Goal: Task Accomplishment & Management: Complete application form

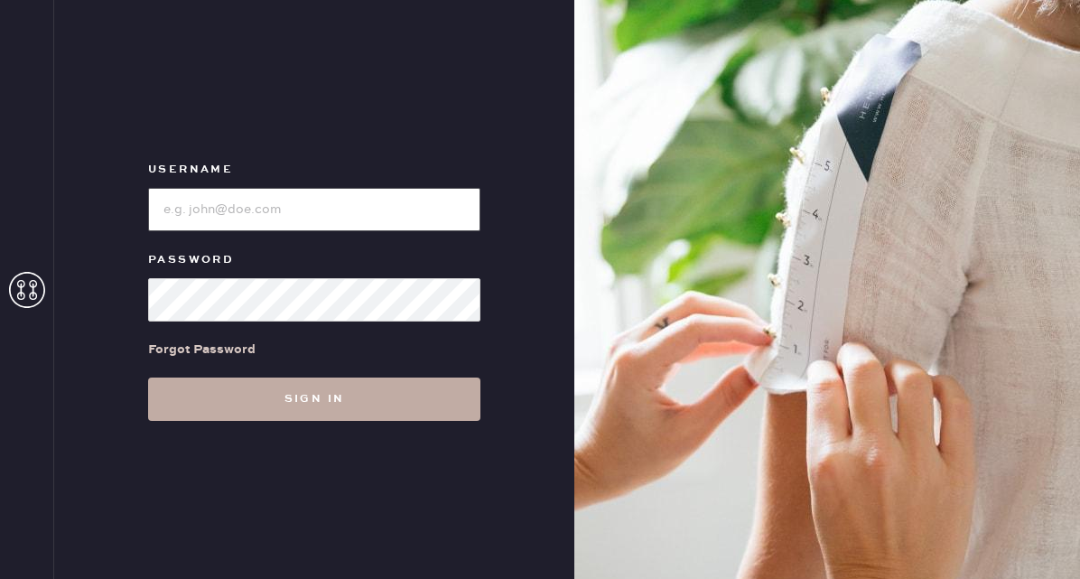
type input "reformationflatiron"
click at [277, 400] on button "Sign in" at bounding box center [314, 398] width 332 height 43
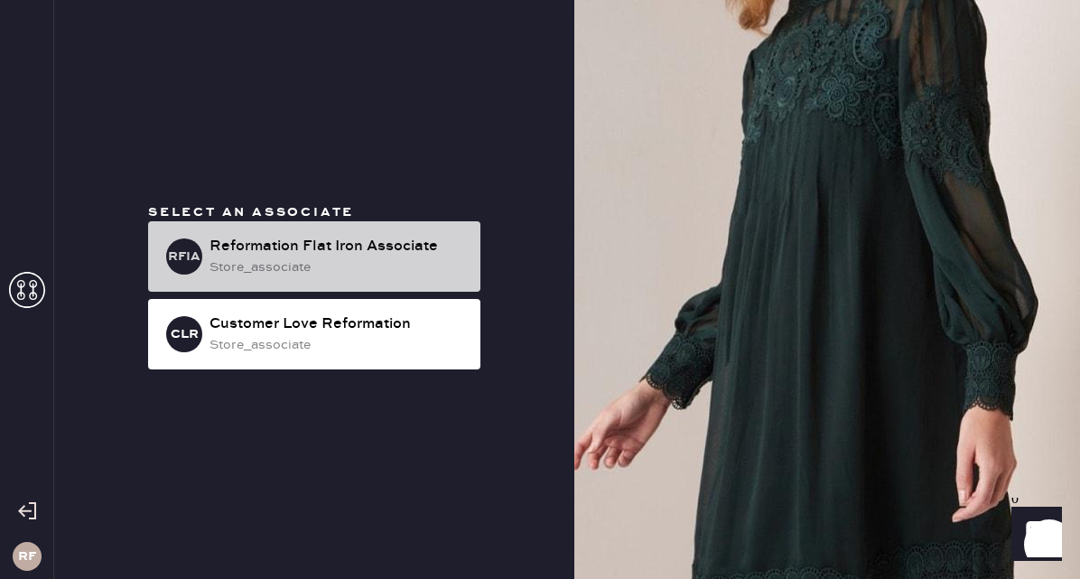
click at [308, 230] on div "RFIA Reformation Flat Iron Associate store_associate" at bounding box center [314, 256] width 332 height 70
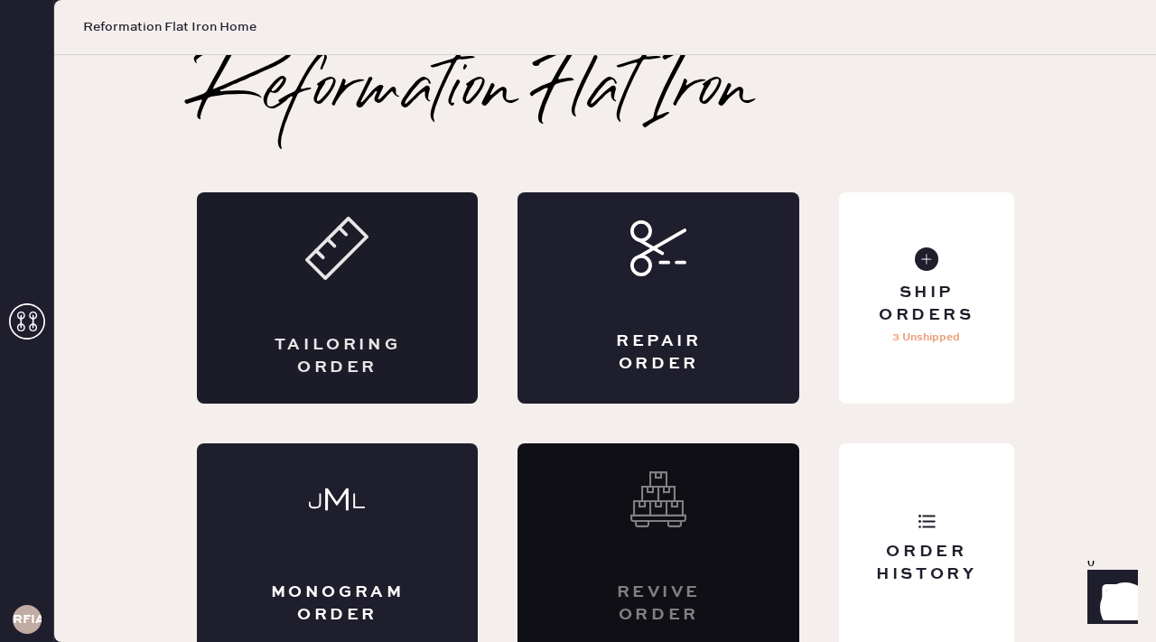
click at [347, 294] on div "Tailoring Order" at bounding box center [338, 297] width 282 height 211
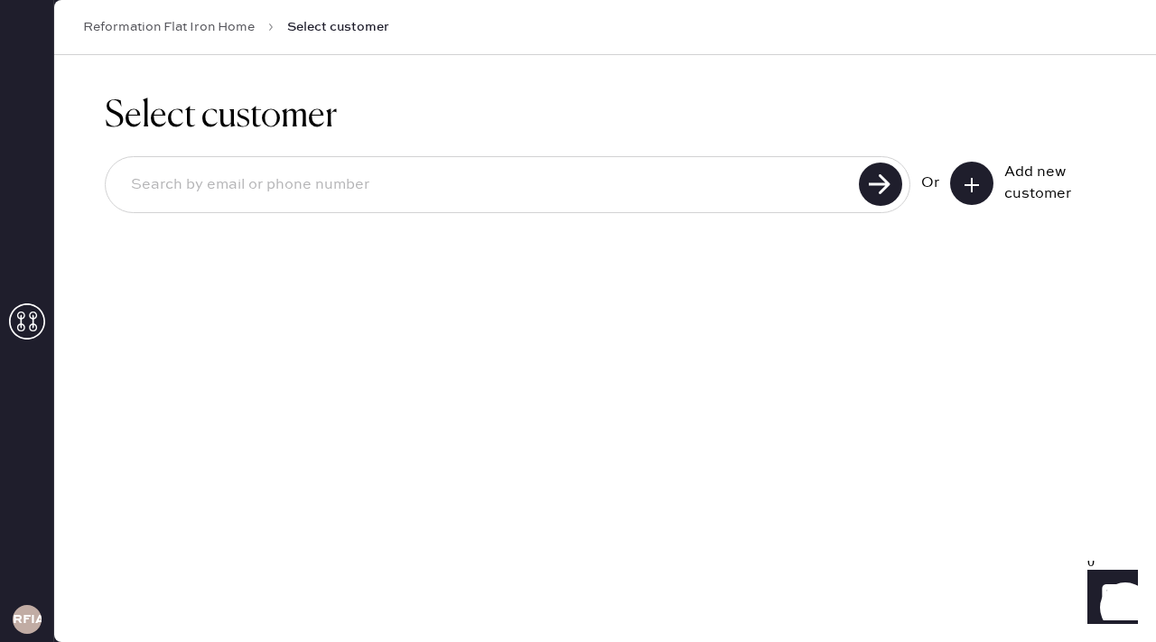
click at [955, 181] on button at bounding box center [971, 183] width 43 height 43
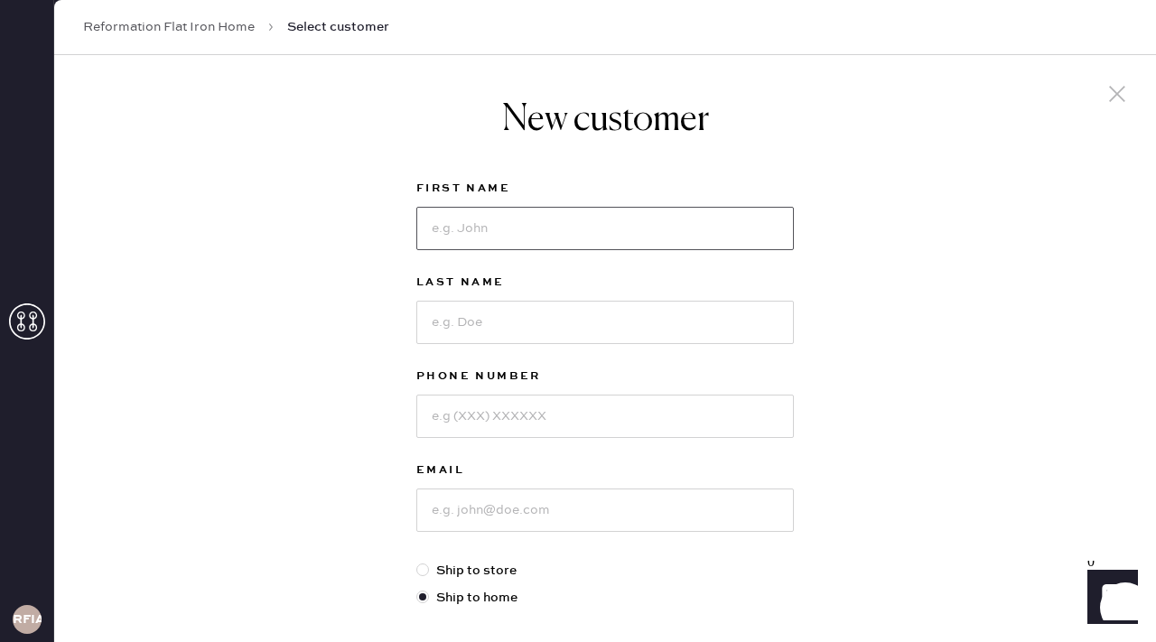
click at [608, 243] on input at bounding box center [604, 228] width 377 height 43
type input "[PERSON_NAME]"
click at [539, 323] on input at bounding box center [604, 322] width 377 height 43
type input "[PERSON_NAME]"
click at [514, 421] on input at bounding box center [604, 416] width 377 height 43
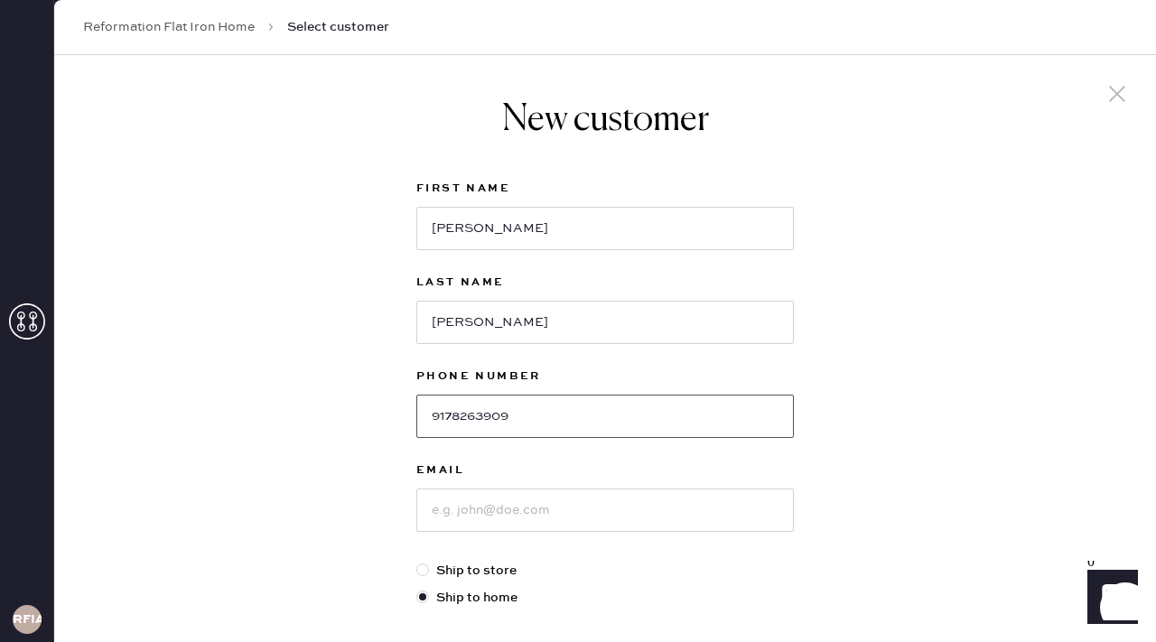
type input "9178263909"
click at [499, 510] on input at bounding box center [604, 510] width 377 height 43
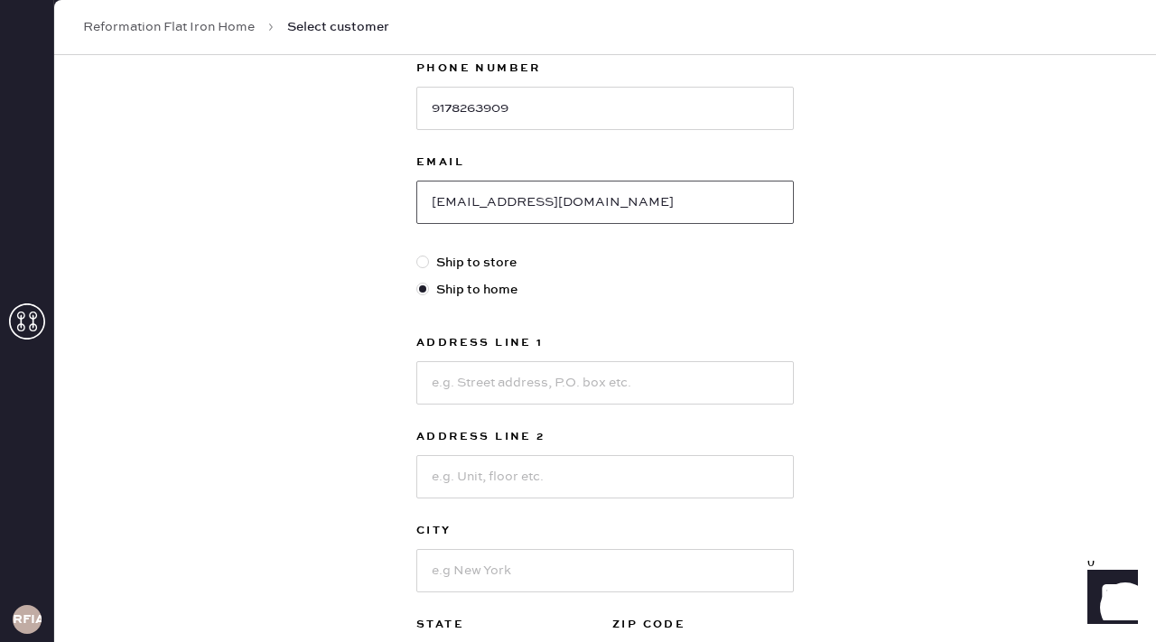
scroll to position [312, 0]
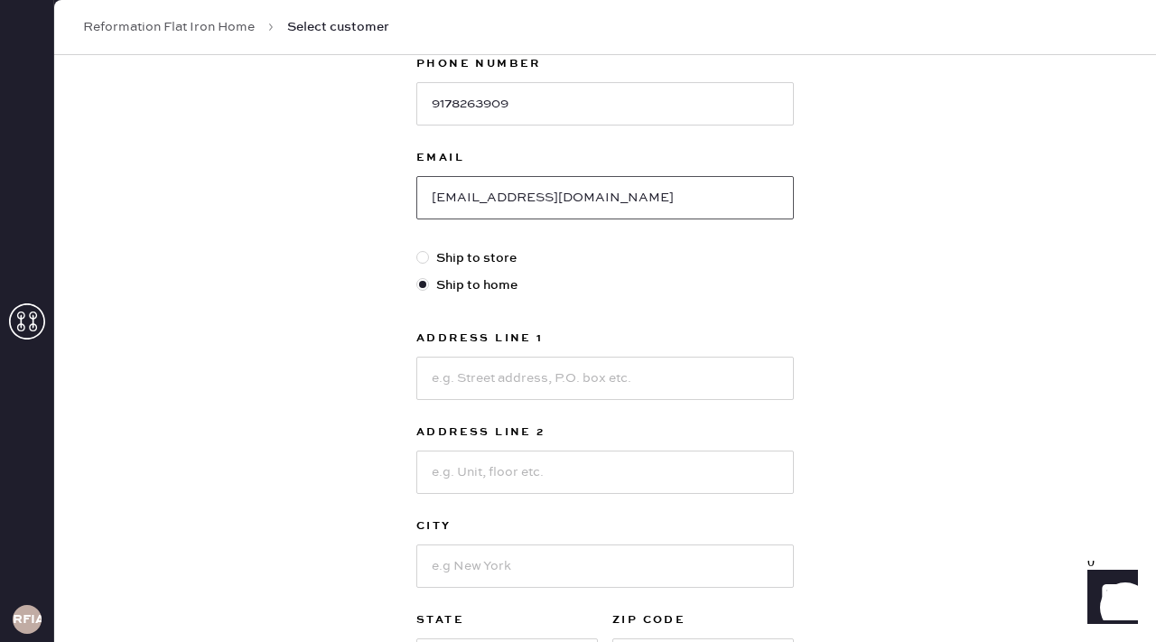
type input "[EMAIL_ADDRESS][DOMAIN_NAME]"
click at [480, 374] on input at bounding box center [604, 378] width 377 height 43
type input "[STREET_ADDRESS]"
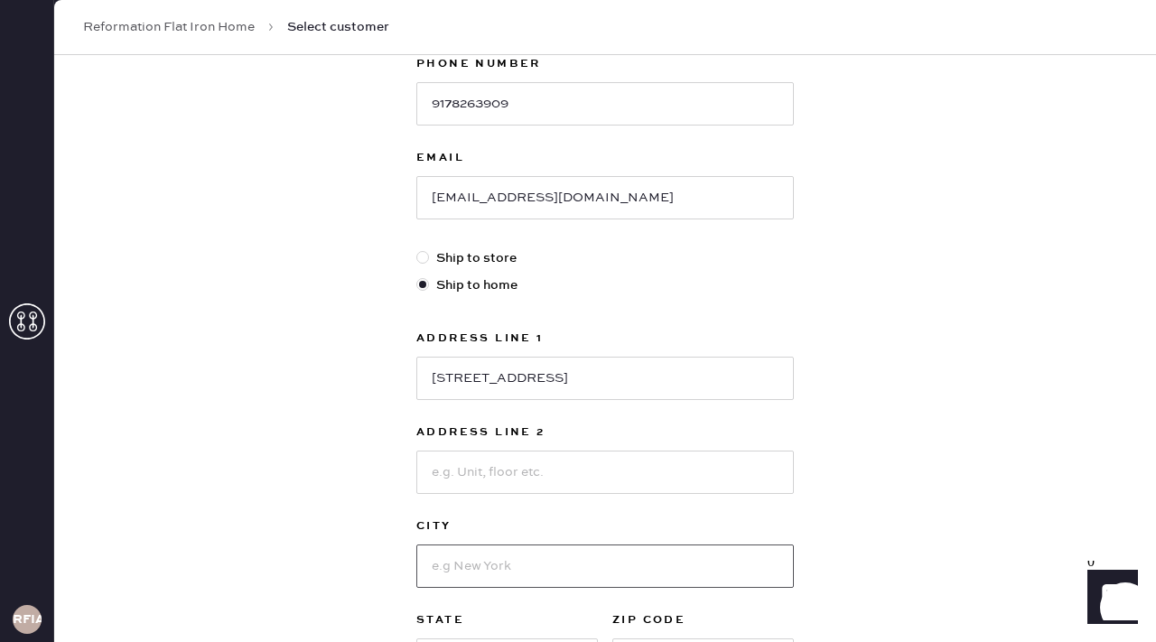
click at [535, 574] on input at bounding box center [604, 566] width 377 height 43
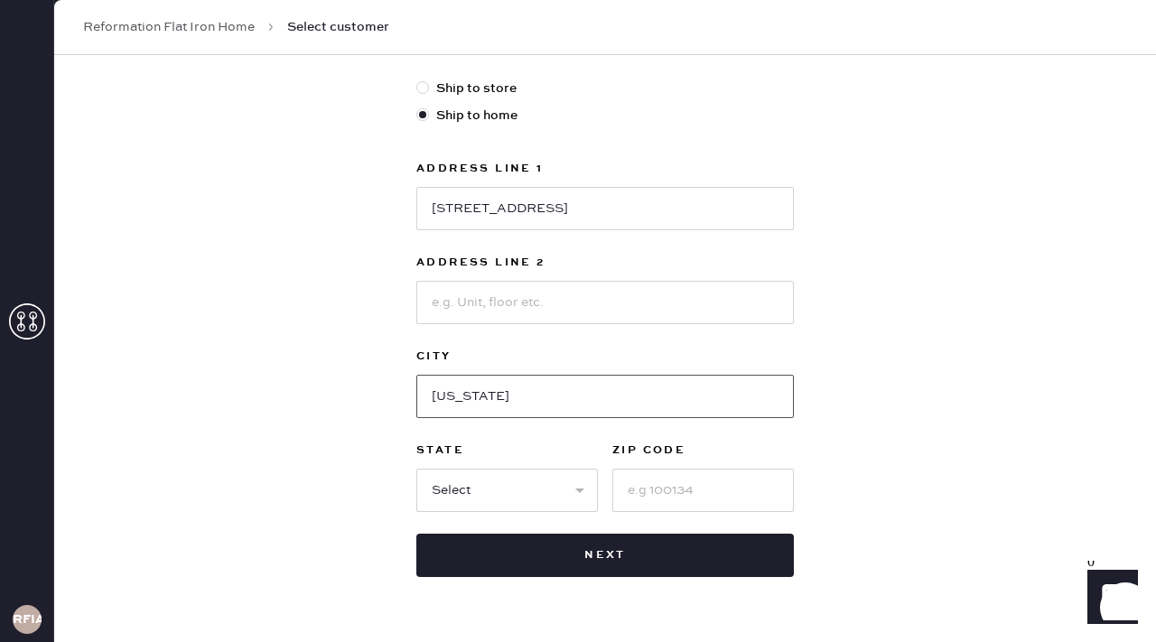
scroll to position [483, 0]
type input "[US_STATE]"
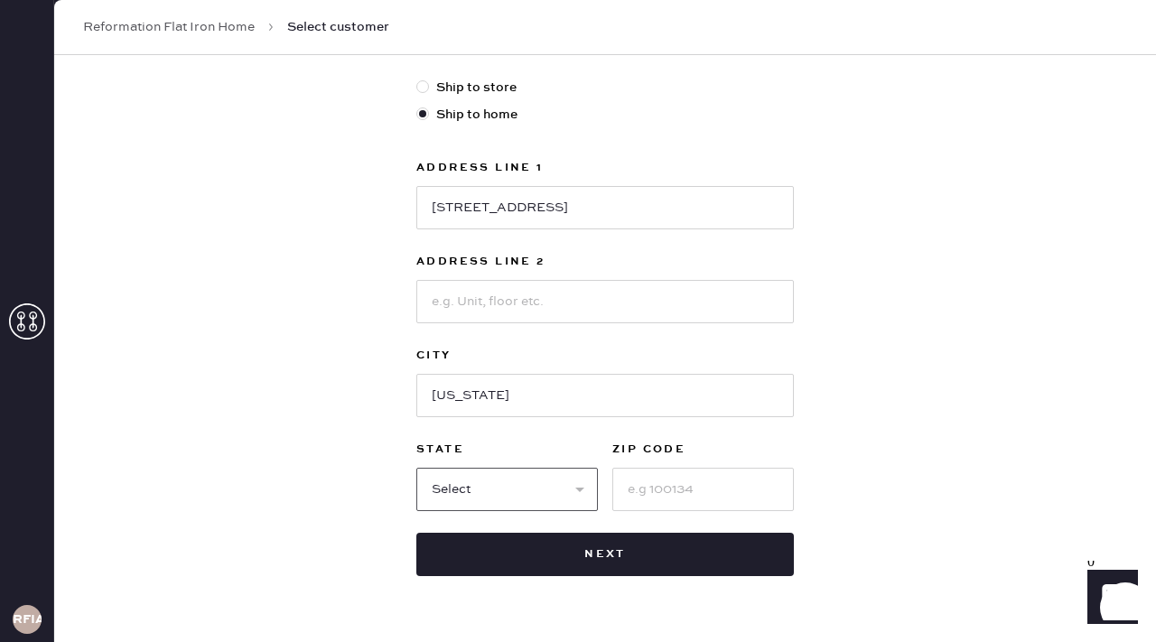
click at [465, 486] on select "Select AK AL AR AZ CA CO CT [GEOGRAPHIC_DATA] DE FL [GEOGRAPHIC_DATA] HI [GEOGR…" at bounding box center [507, 489] width 182 height 43
select select "NY"
click at [645, 492] on input at bounding box center [703, 489] width 182 height 43
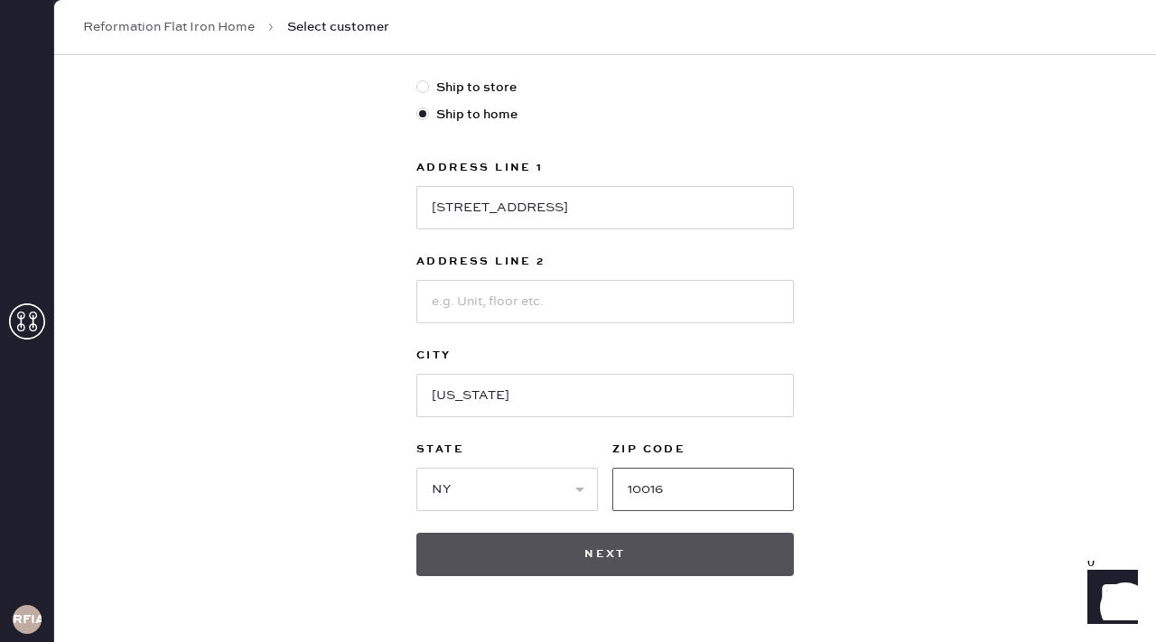
type input "10016"
click at [598, 557] on button "Next" at bounding box center [604, 554] width 377 height 43
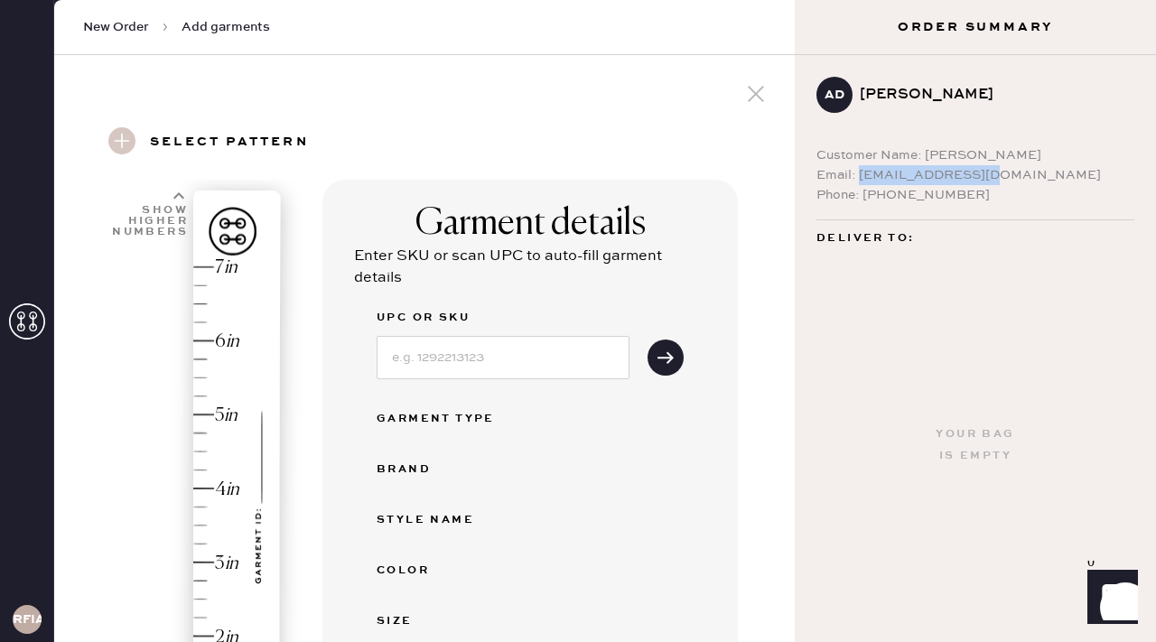
drag, startPoint x: 858, startPoint y: 171, endPoint x: 1010, endPoint y: 170, distance: 151.7
click at [1010, 170] on div "Email: [EMAIL_ADDRESS][DOMAIN_NAME]" at bounding box center [975, 175] width 318 height 20
copy div "[EMAIL_ADDRESS][DOMAIN_NAME]"
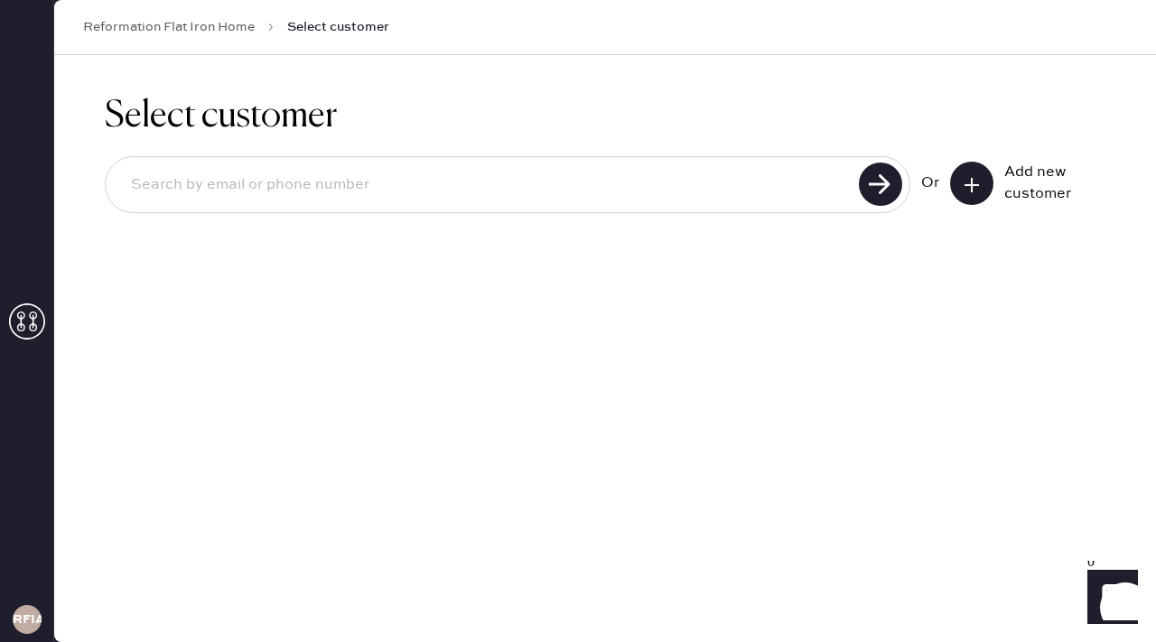
click at [410, 205] on input at bounding box center [484, 185] width 737 height 42
paste input "[EMAIL_ADDRESS][DOMAIN_NAME]"
type input "[EMAIL_ADDRESS][DOMAIN_NAME]"
click at [874, 192] on use at bounding box center [880, 184] width 43 height 43
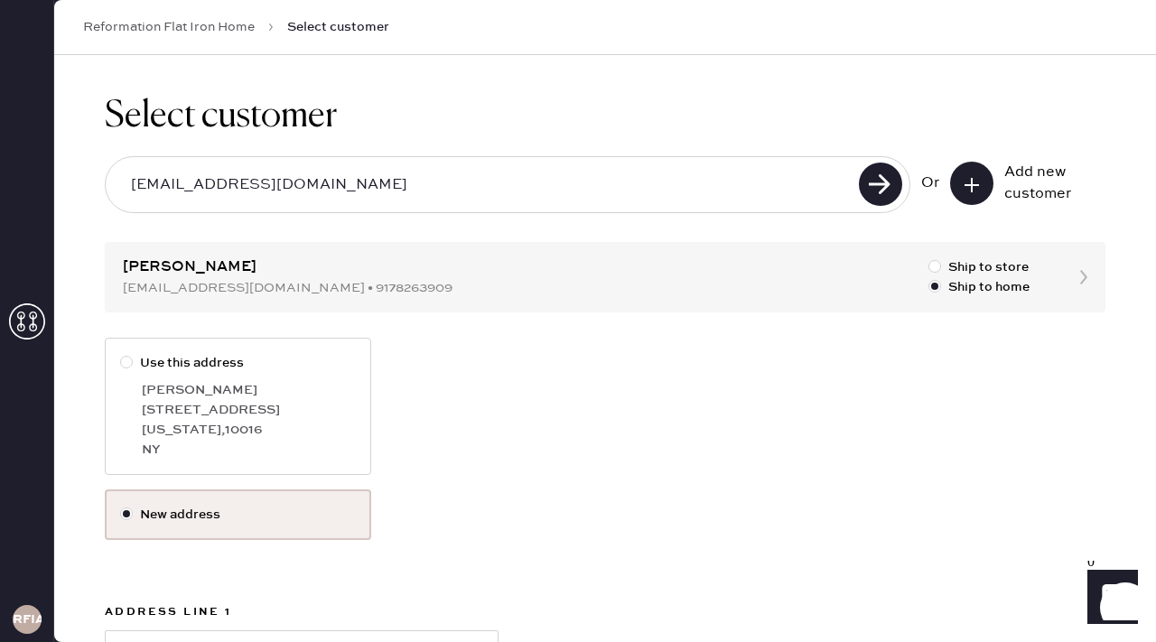
click at [314, 396] on div "[PERSON_NAME]" at bounding box center [249, 390] width 214 height 20
click at [121, 354] on input "Use this address" at bounding box center [120, 353] width 1 height 1
radio input "true"
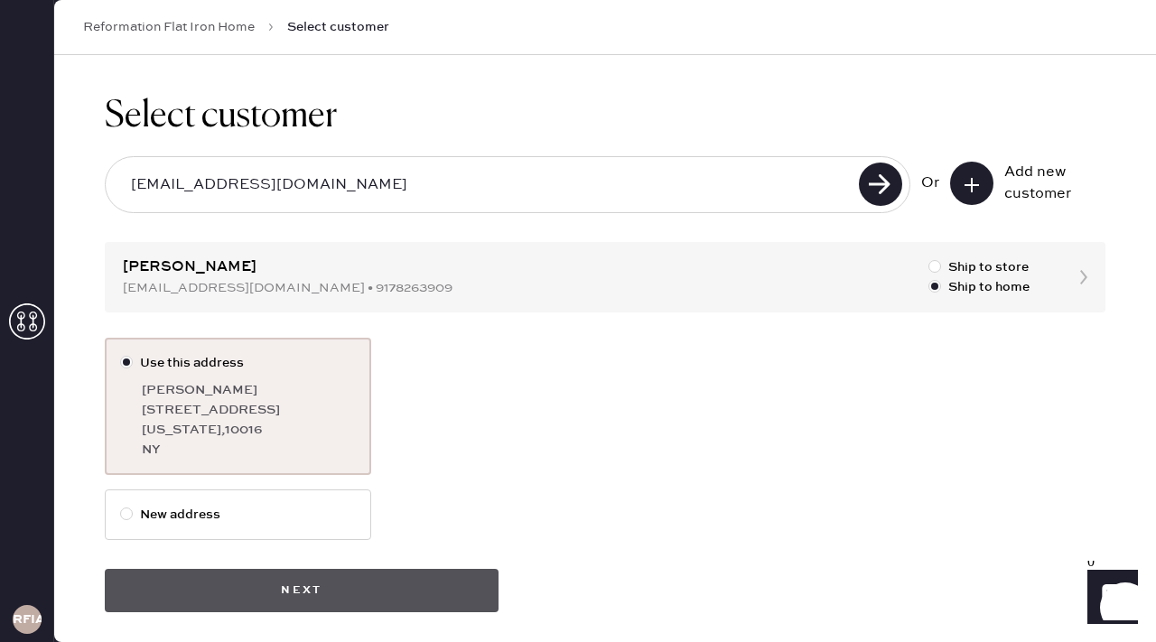
click at [332, 578] on button "Next" at bounding box center [302, 590] width 394 height 43
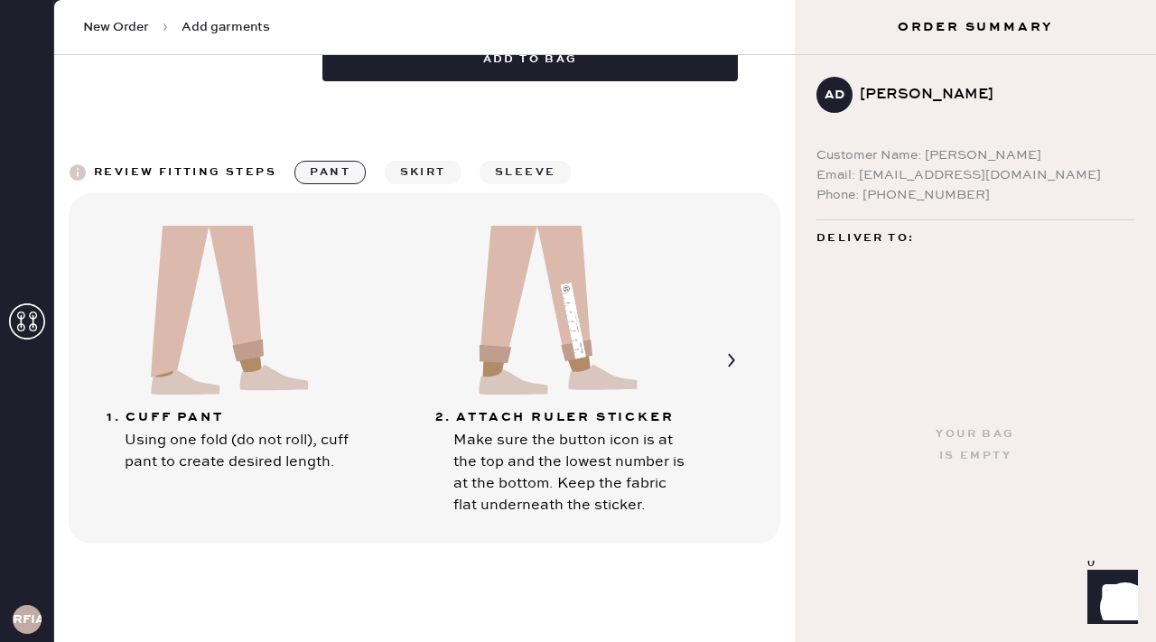
scroll to position [498, 0]
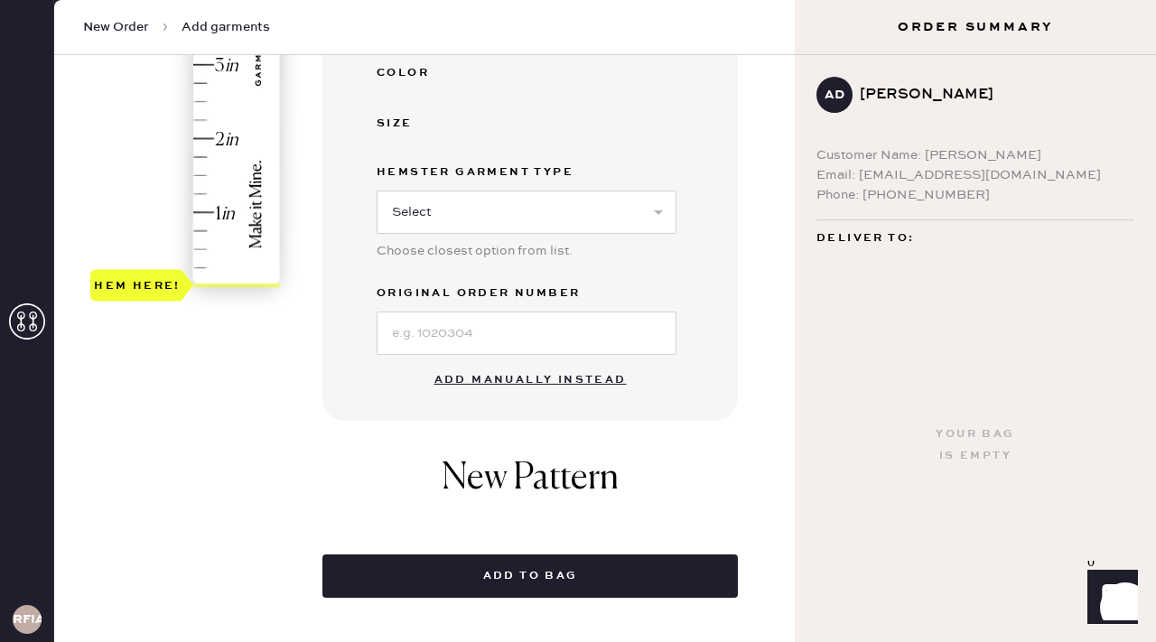
click at [463, 378] on button "Add manually instead" at bounding box center [531, 380] width 214 height 36
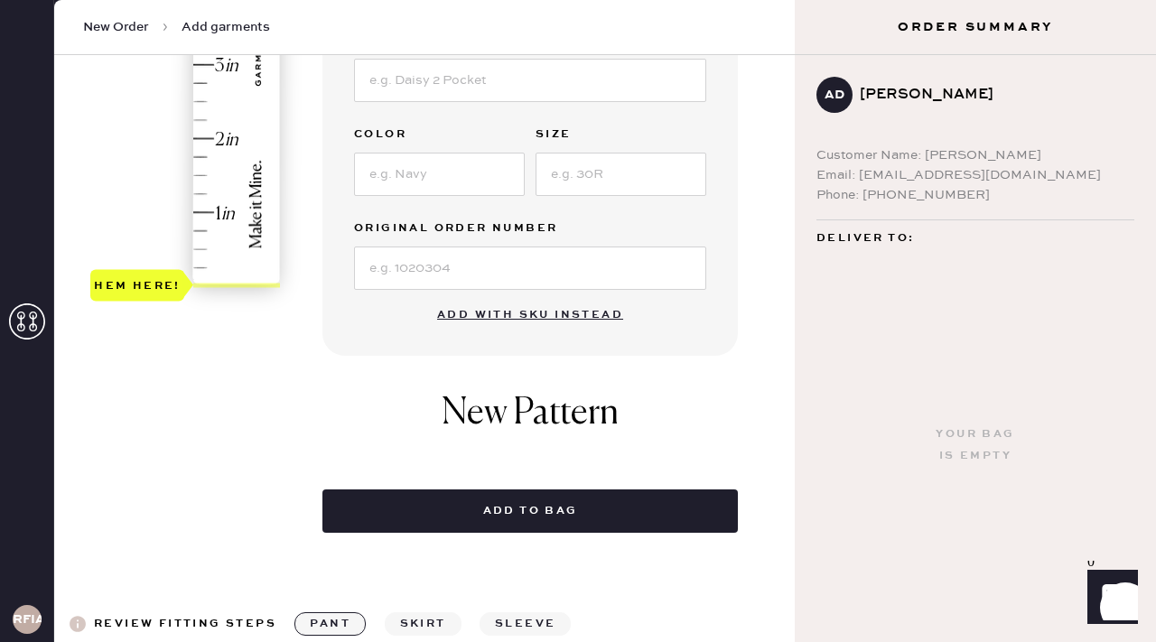
scroll to position [0, 0]
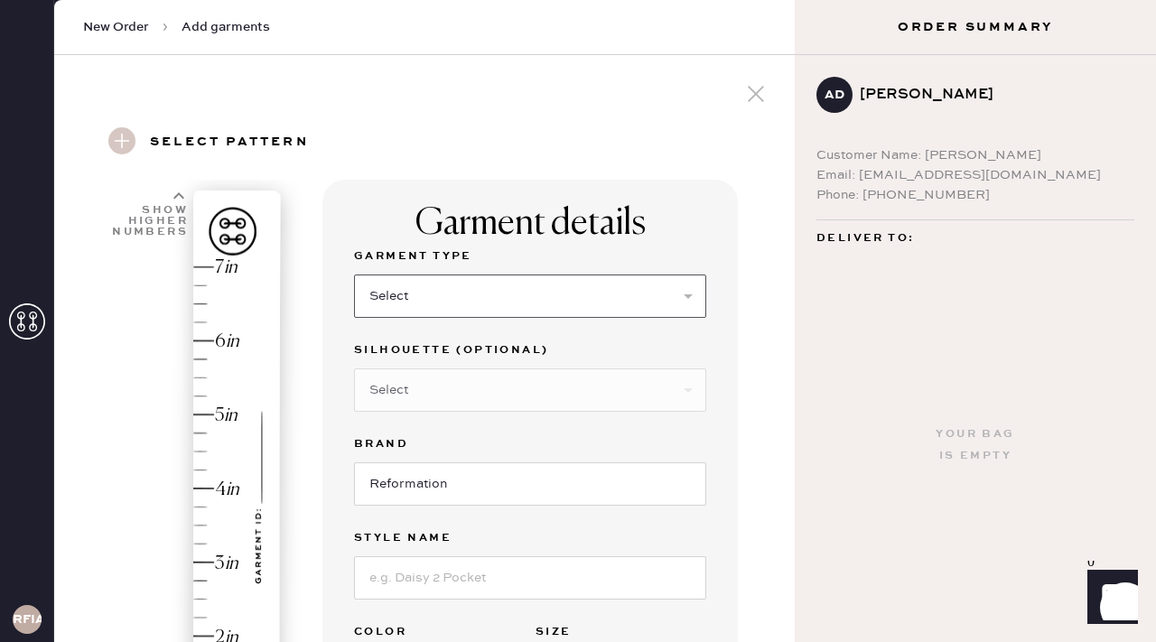
click at [479, 312] on select "Select Basic Skirt Jeans Leggings Pants Shorts Basic Sleeved Dress Basic Sleeve…" at bounding box center [530, 296] width 352 height 43
select select "4"
click at [439, 504] on input "Reformation" at bounding box center [530, 483] width 352 height 43
click at [426, 578] on input at bounding box center [530, 577] width 352 height 43
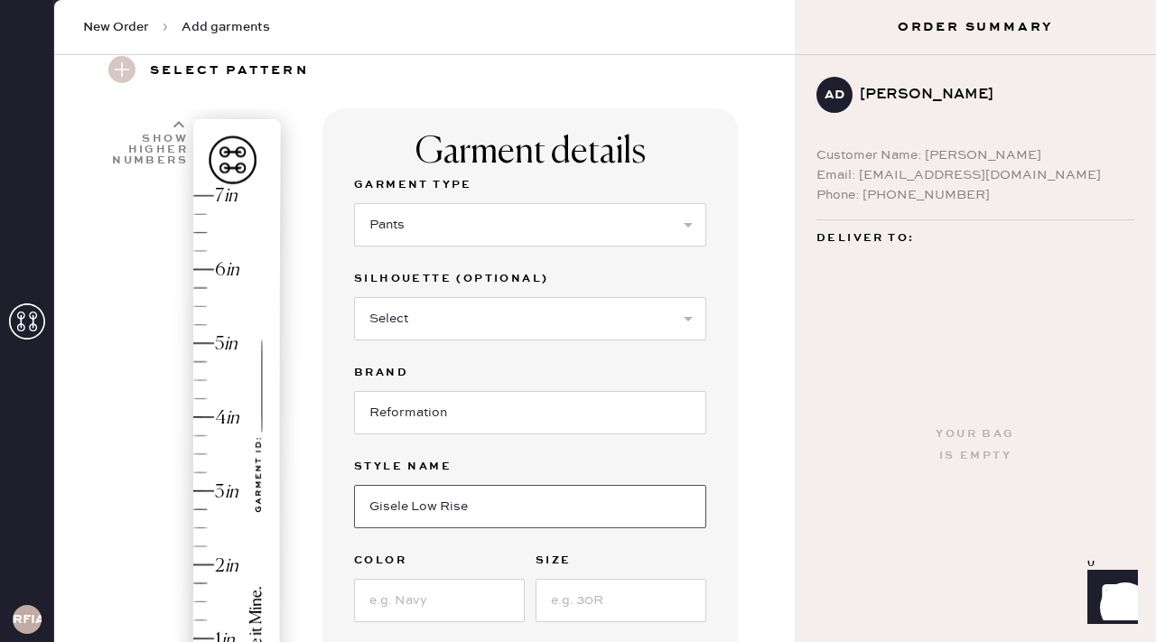
scroll to position [88, 0]
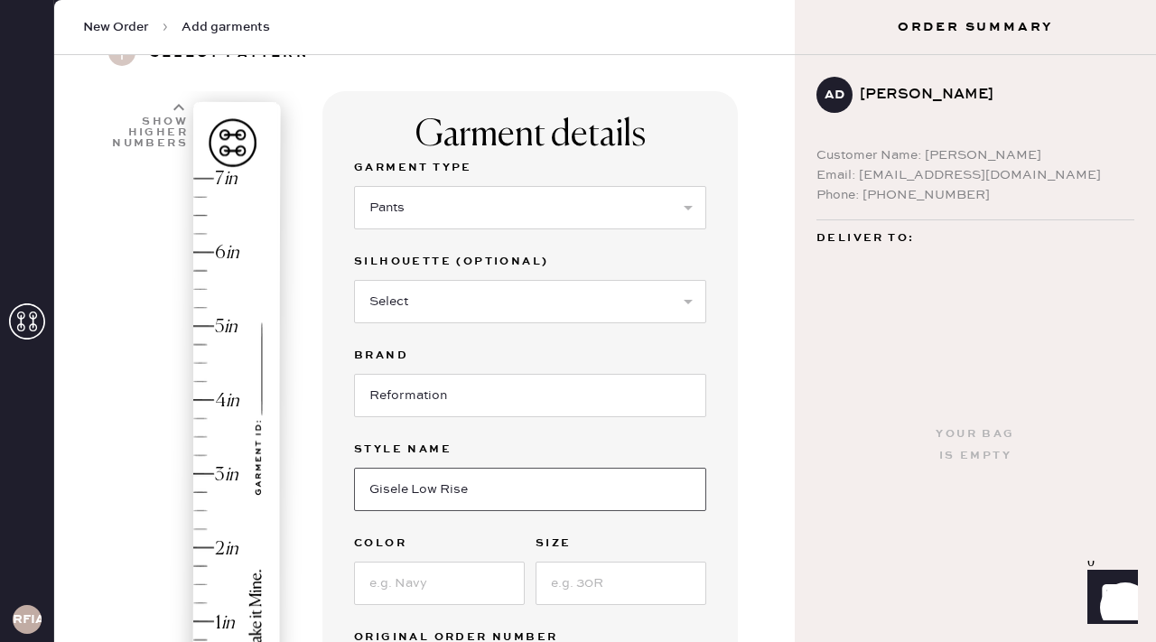
type input "Gisele Low Rise"
click at [391, 578] on input at bounding box center [439, 583] width 171 height 43
type input "BLack"
click at [549, 578] on input at bounding box center [620, 583] width 171 height 43
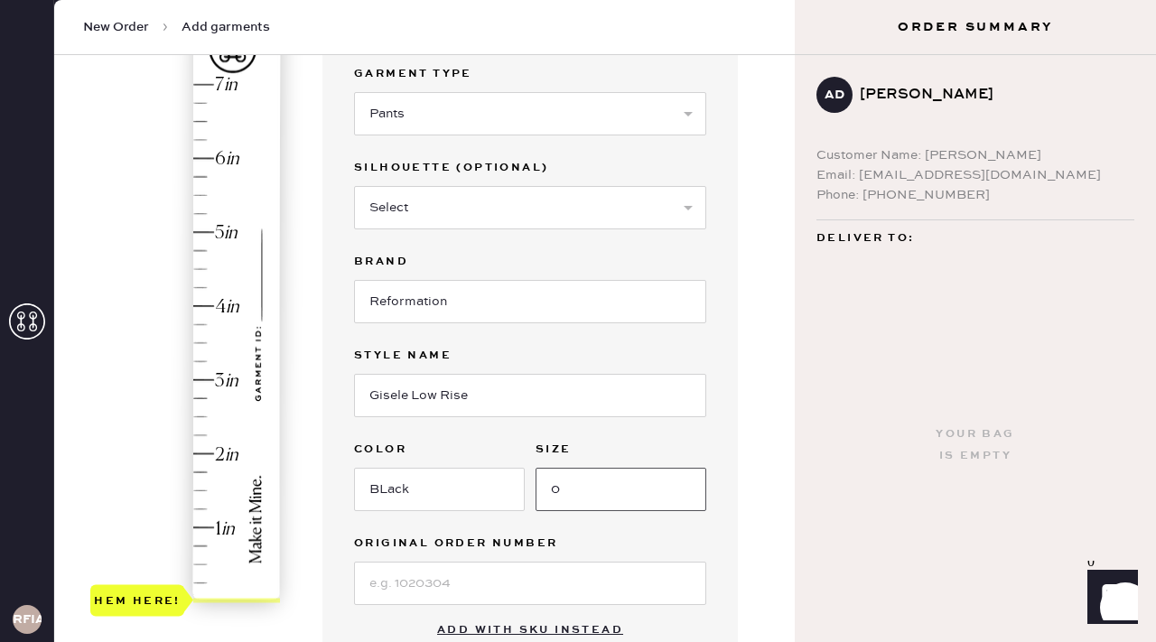
scroll to position [278, 0]
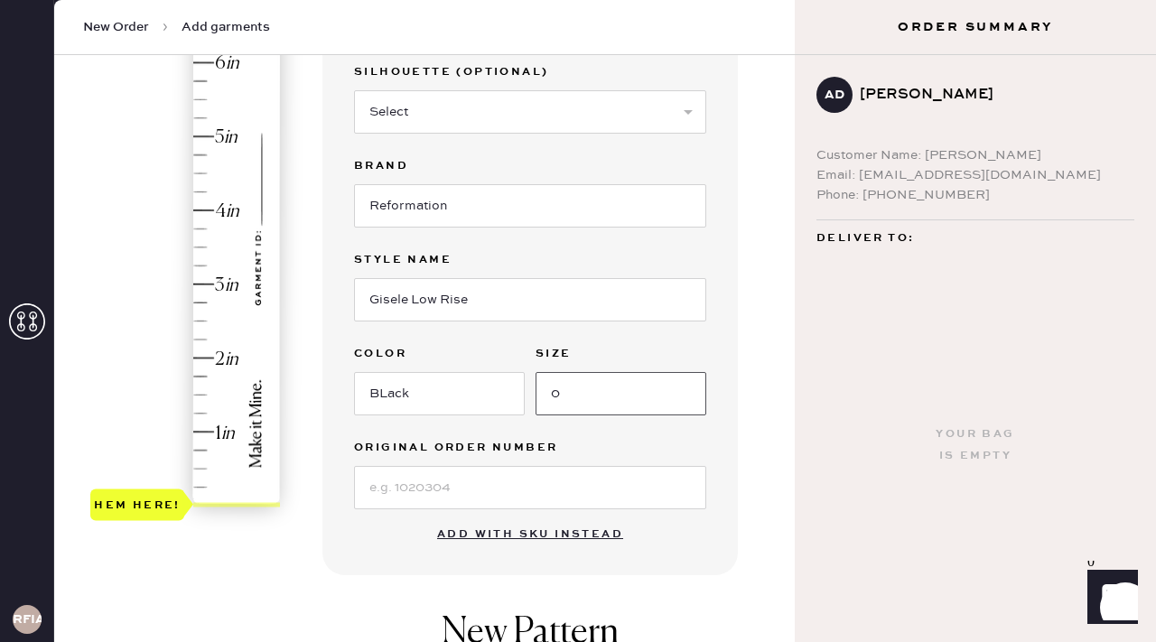
type input "0"
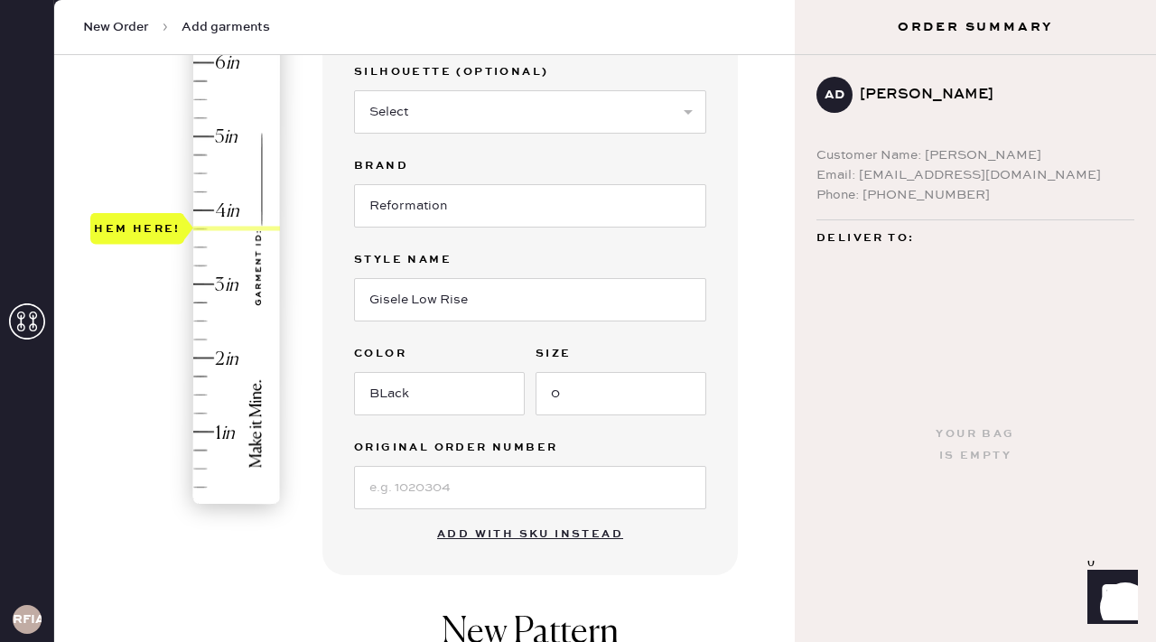
type input "4"
drag, startPoint x: 172, startPoint y: 416, endPoint x: 203, endPoint y: 214, distance: 204.6
click at [203, 214] on div "Hem here!" at bounding box center [186, 247] width 192 height 533
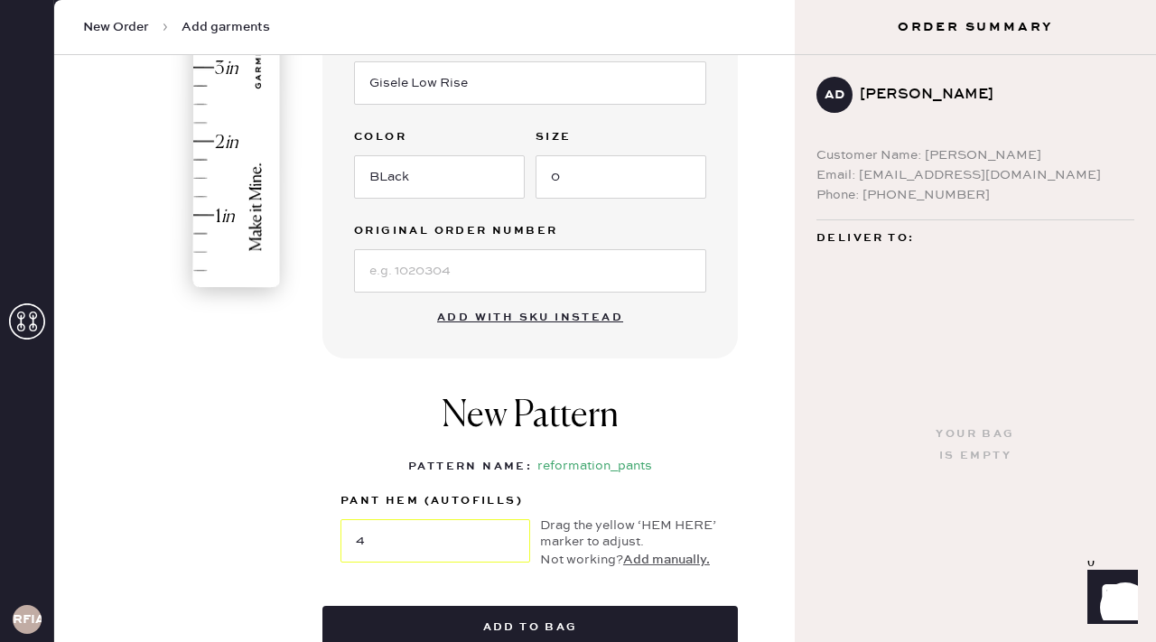
scroll to position [854, 0]
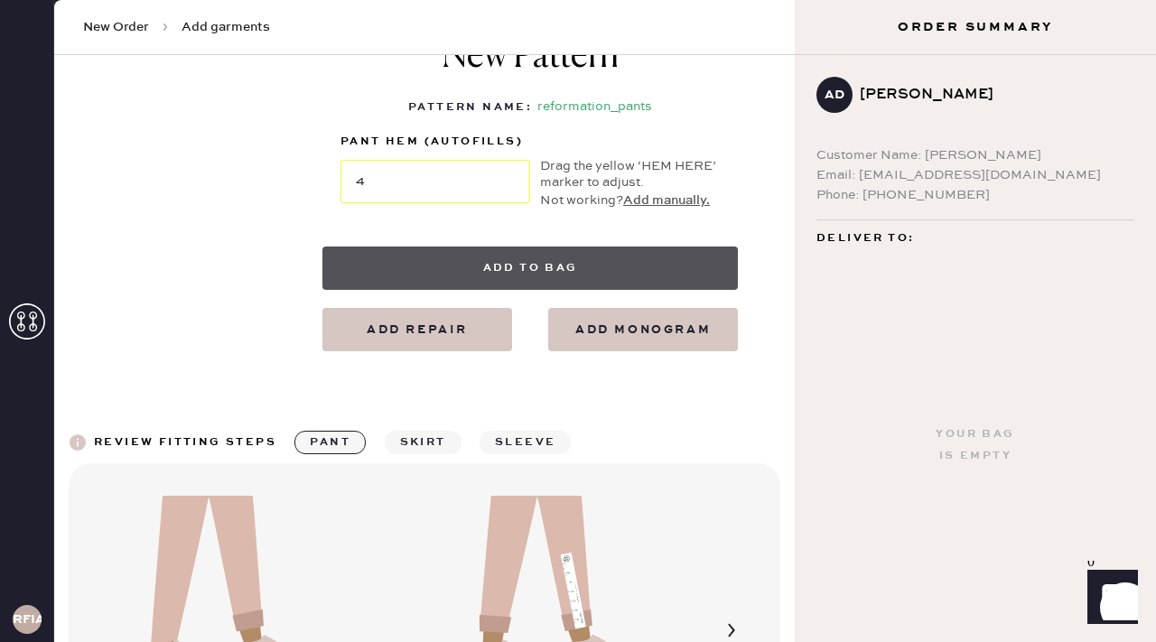
click at [495, 263] on button "Add to bag" at bounding box center [529, 268] width 415 height 43
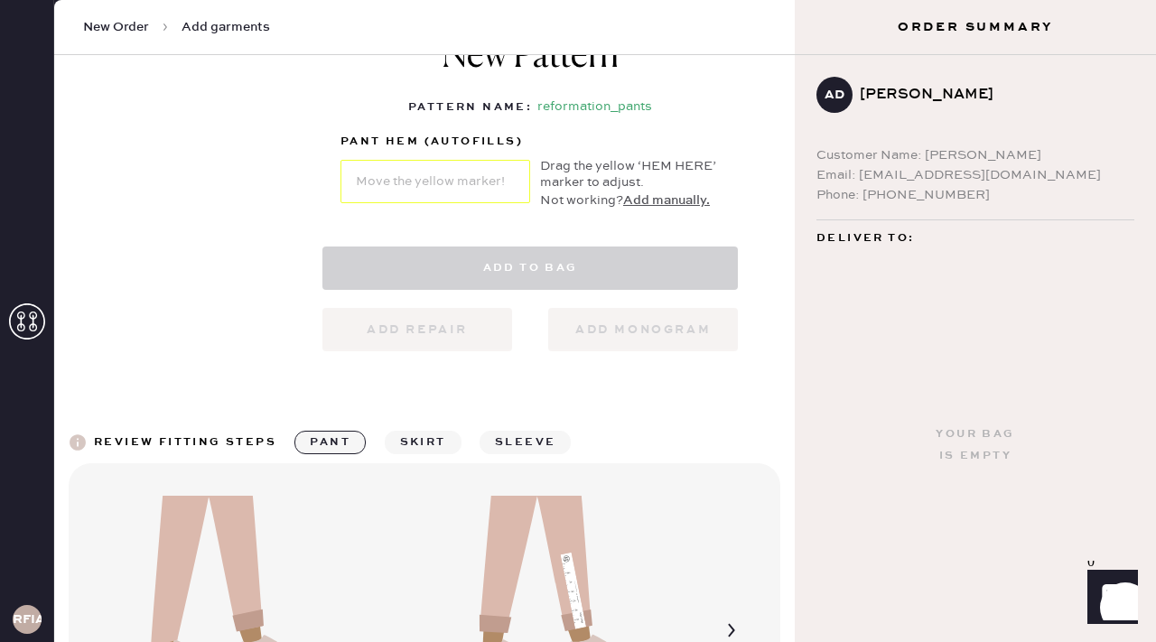
select select "4"
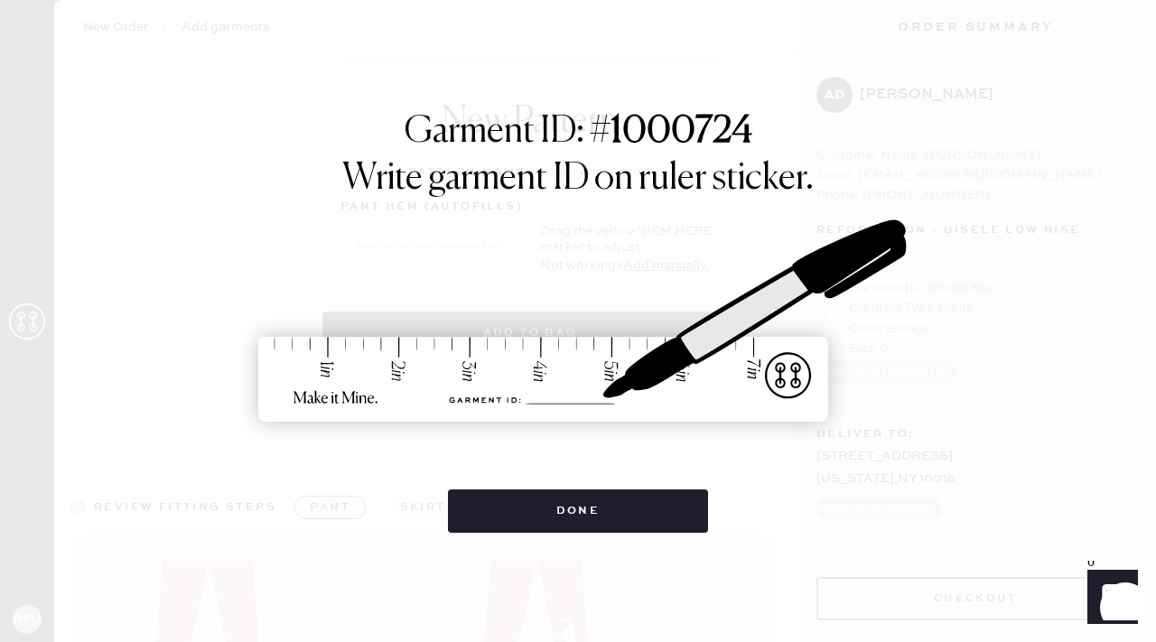
click at [496, 263] on img at bounding box center [577, 322] width 677 height 298
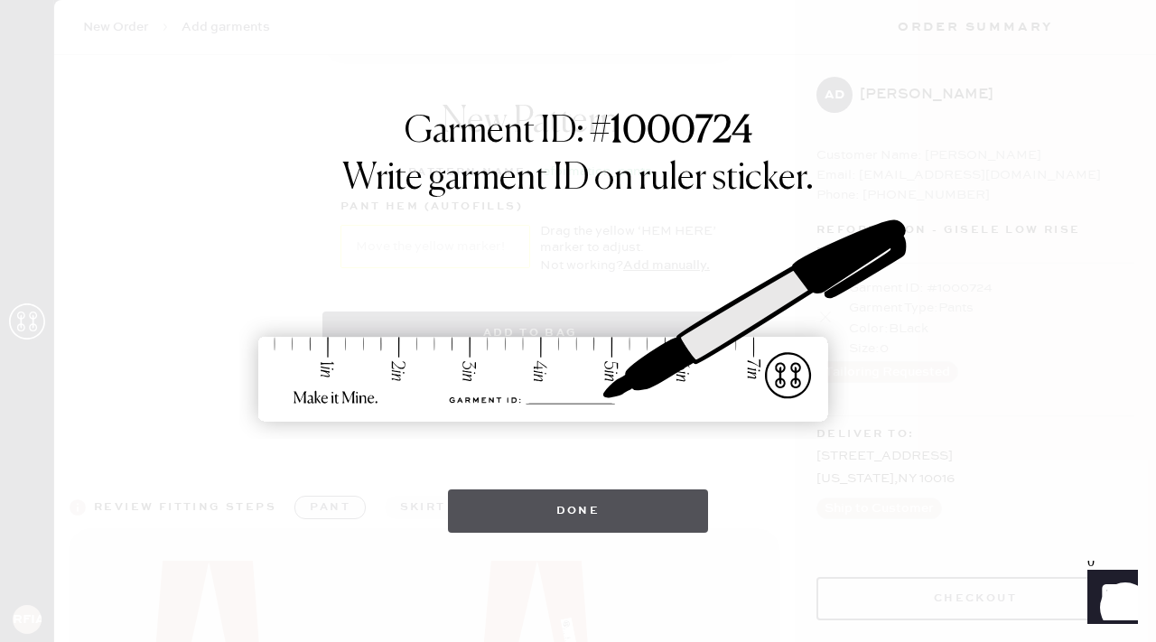
click at [572, 501] on button "Done" at bounding box center [578, 510] width 261 height 43
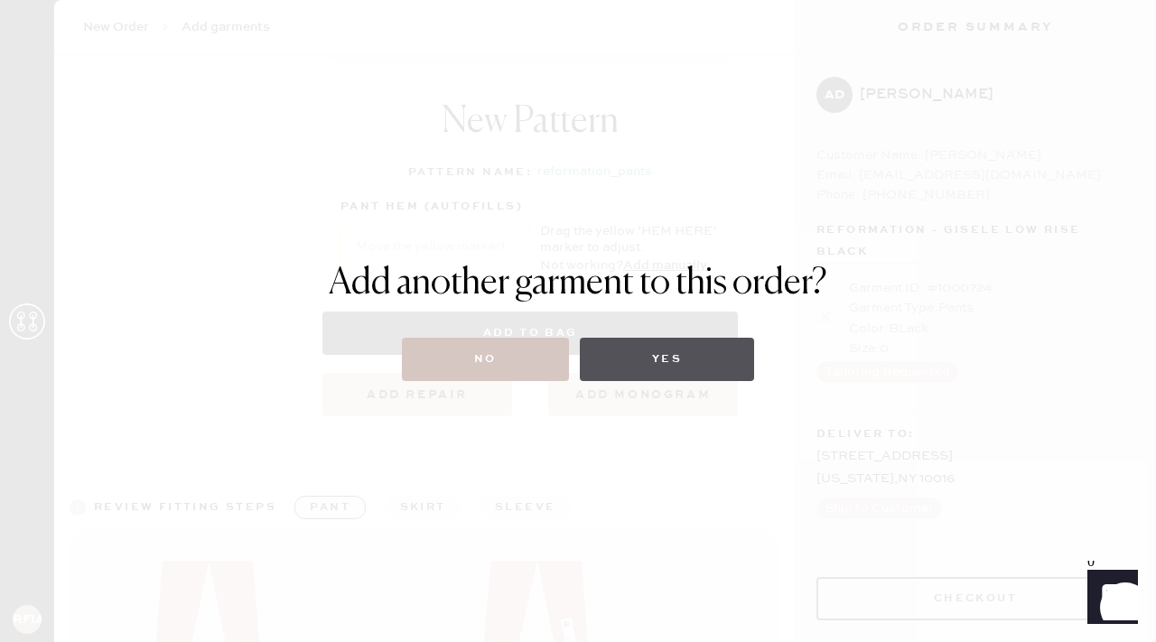
click at [674, 347] on button "Yes" at bounding box center [667, 359] width 174 height 43
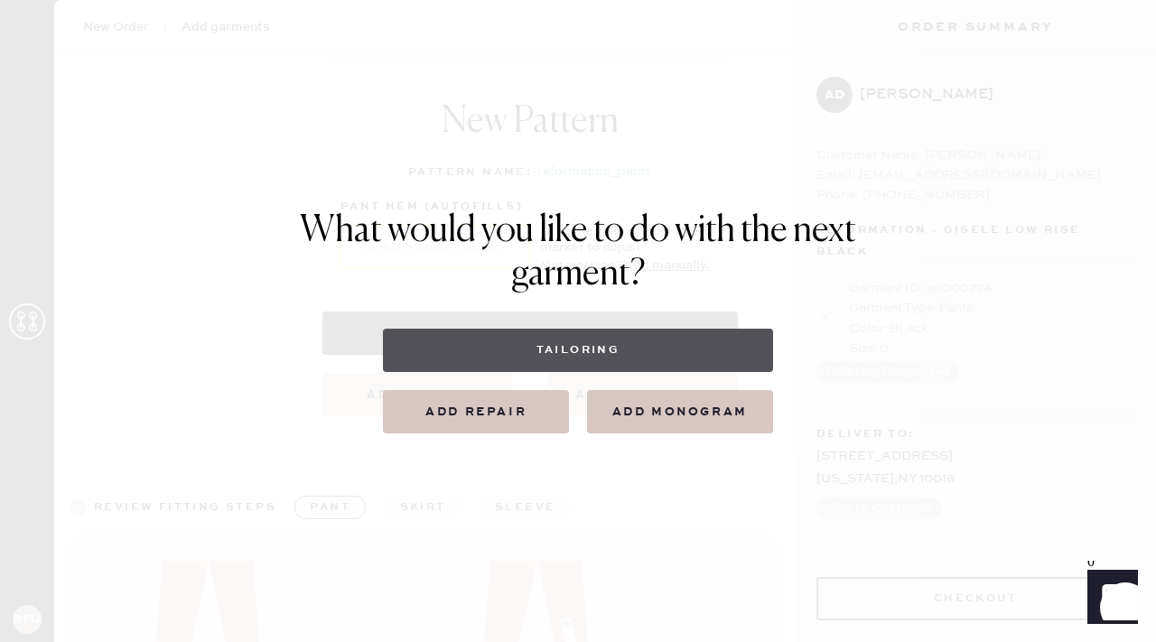
click at [660, 344] on button "Tailoring" at bounding box center [577, 350] width 389 height 43
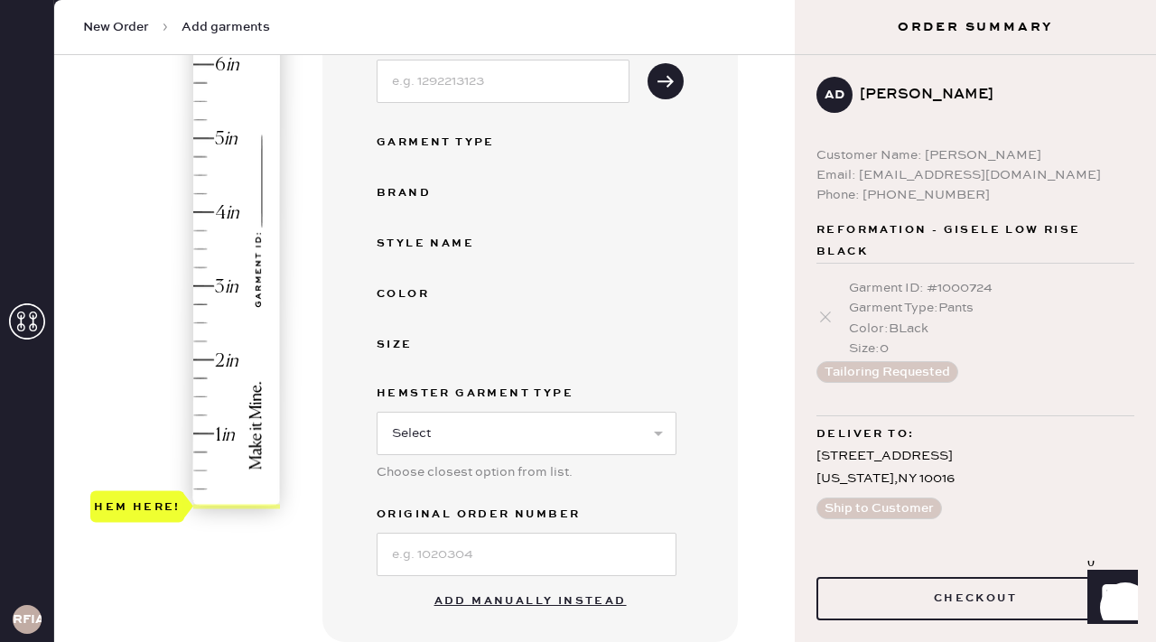
scroll to position [292, 0]
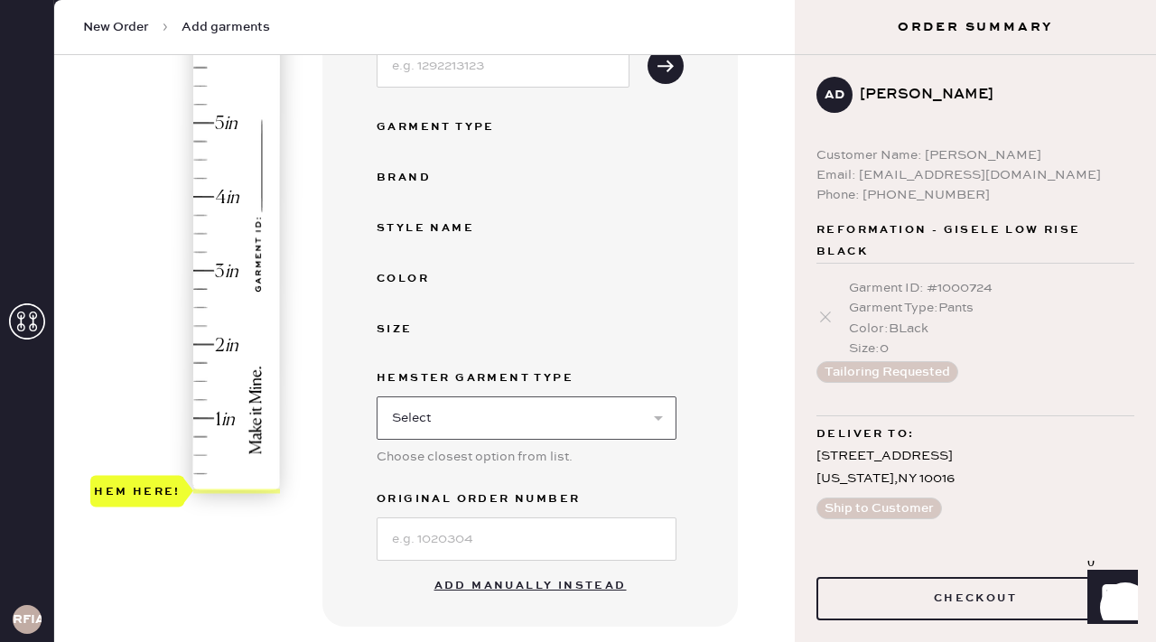
click at [496, 400] on select "Select Basic Skirt Jeans Leggings Pants Shorts Basic Sleeved Dress Basic Sleeve…" at bounding box center [527, 417] width 300 height 43
select select "4"
click at [480, 531] on input at bounding box center [527, 538] width 300 height 43
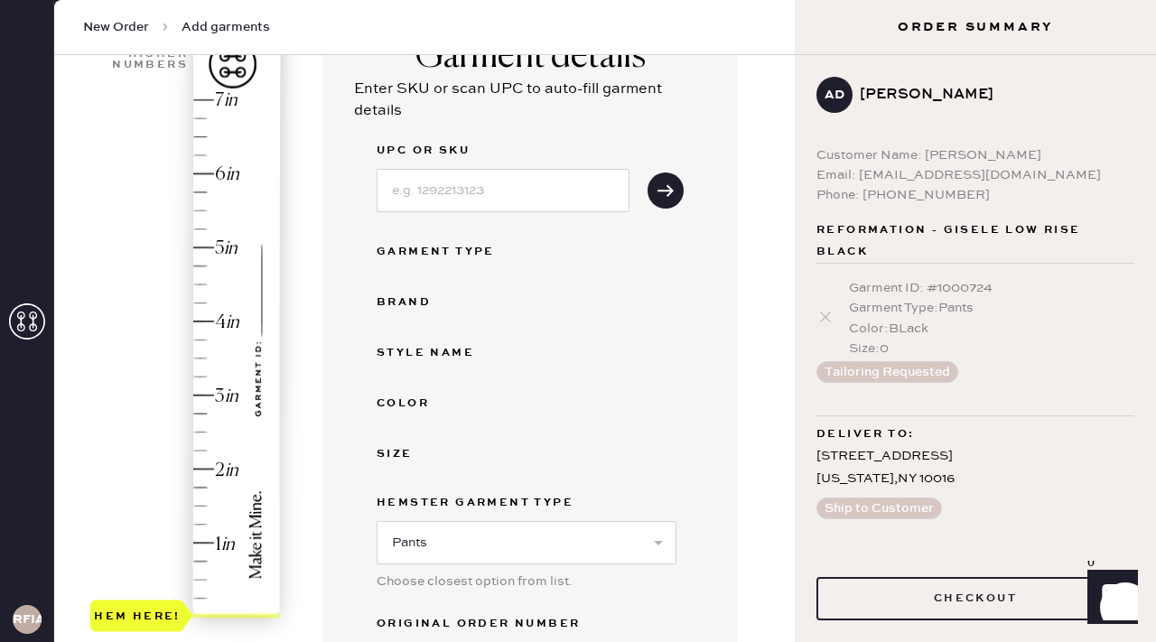
scroll to position [0, 0]
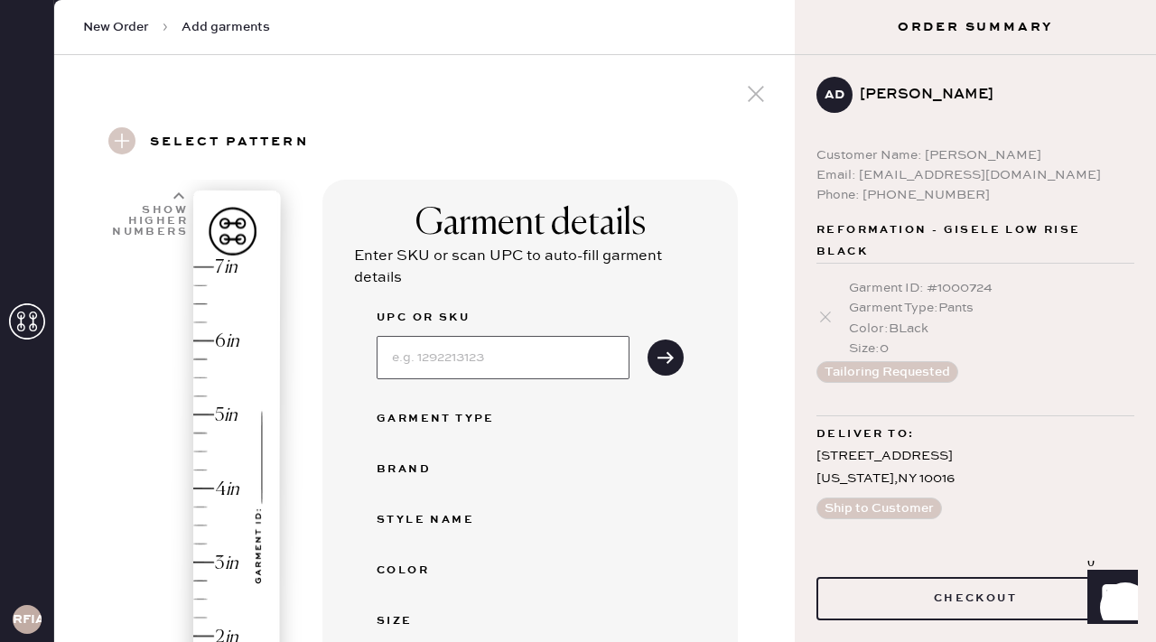
click at [440, 375] on input at bounding box center [503, 357] width 253 height 43
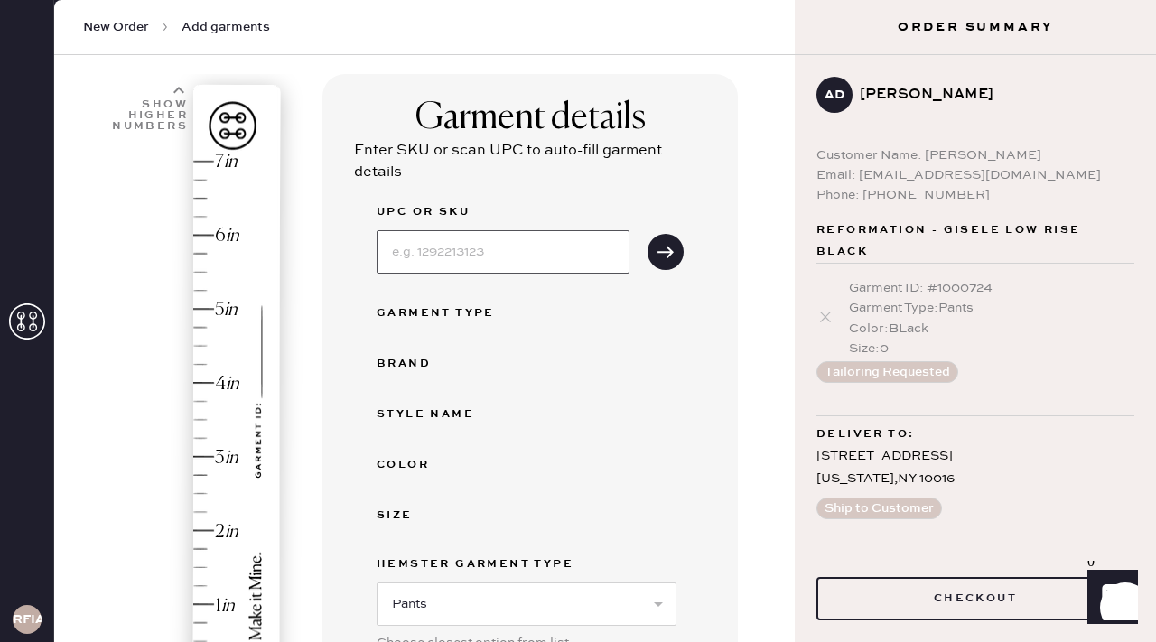
scroll to position [353, 0]
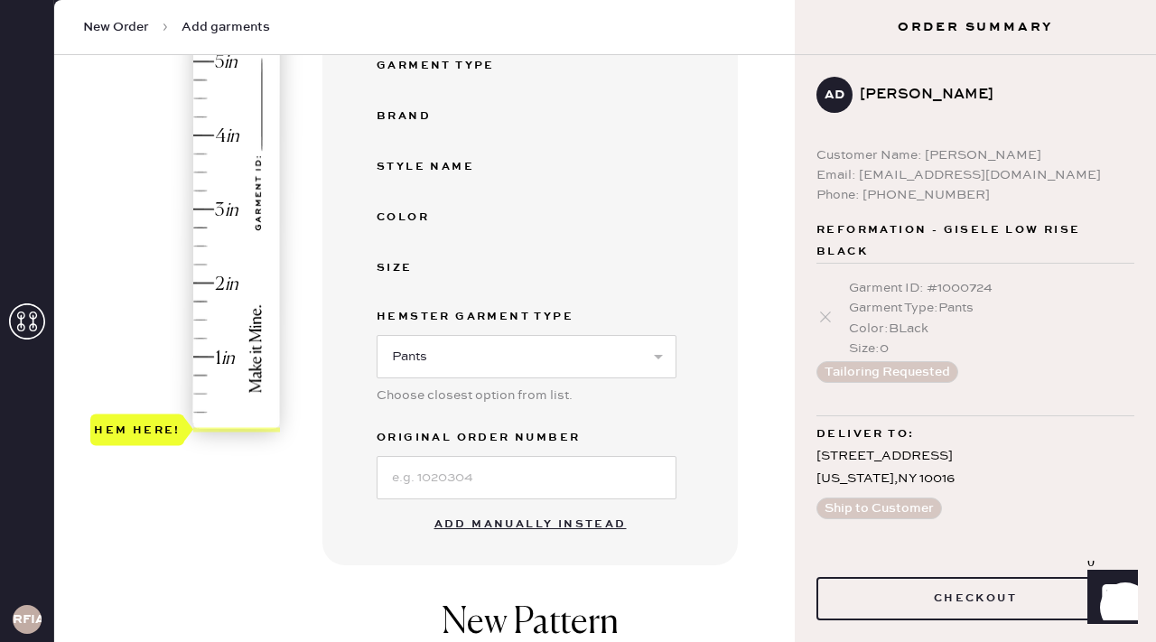
click at [443, 532] on button "Add manually instead" at bounding box center [531, 525] width 214 height 36
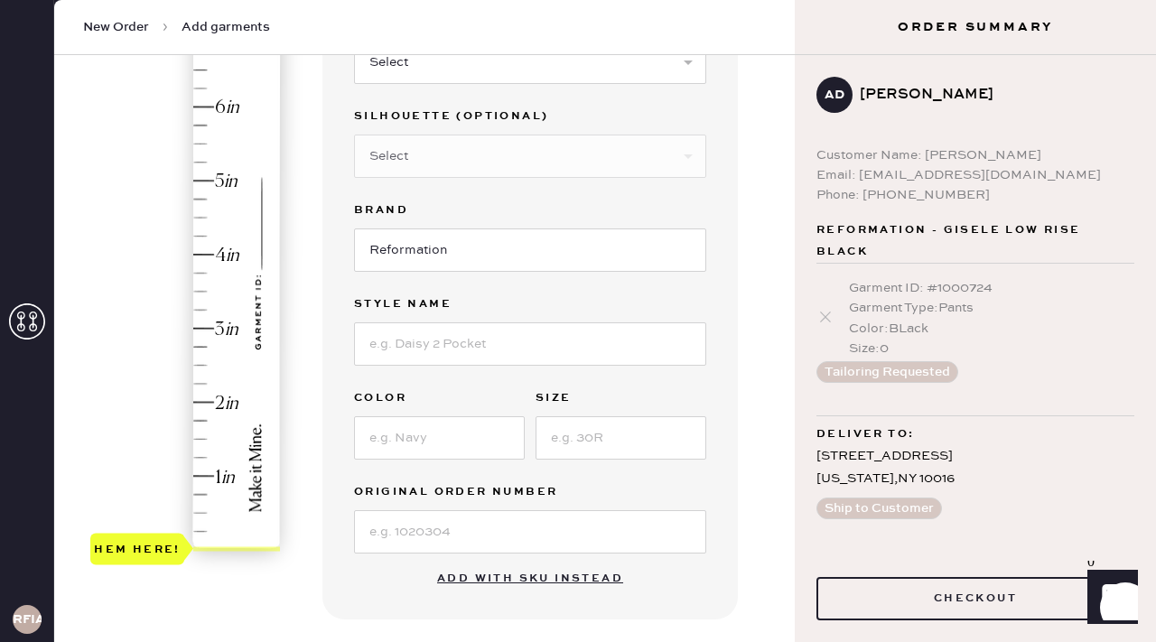
scroll to position [0, 0]
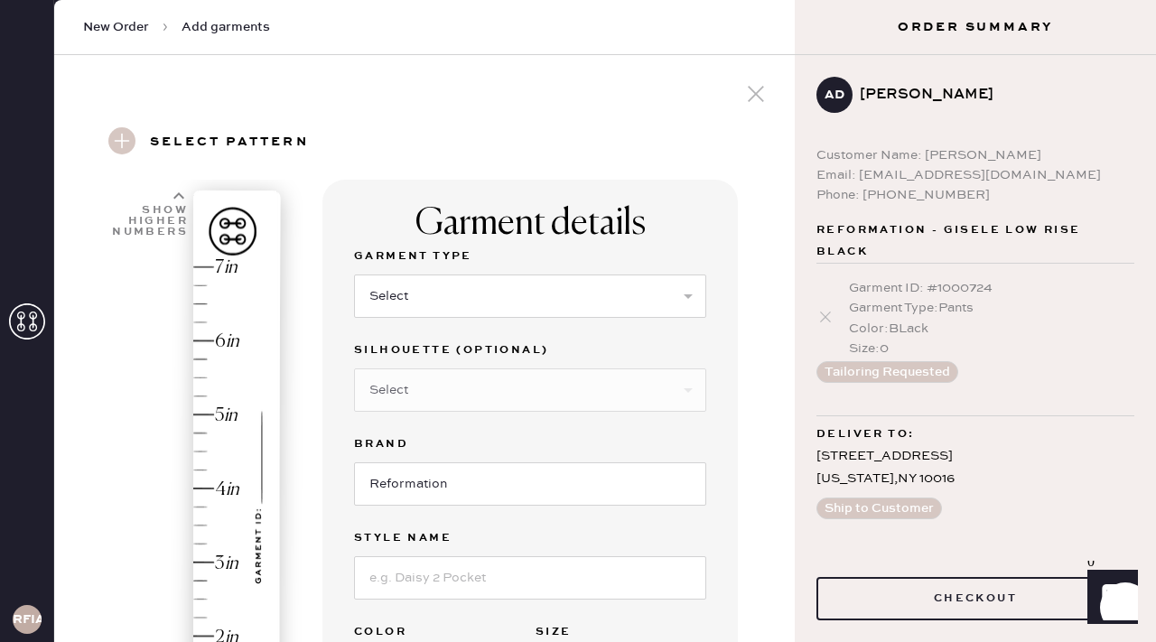
click at [446, 301] on select "Select Basic Skirt Jeans Leggings Pants Shorts Basic Sleeved Dress Basic Sleeve…" at bounding box center [530, 296] width 352 height 43
select select "4"
click at [434, 578] on input at bounding box center [530, 577] width 352 height 43
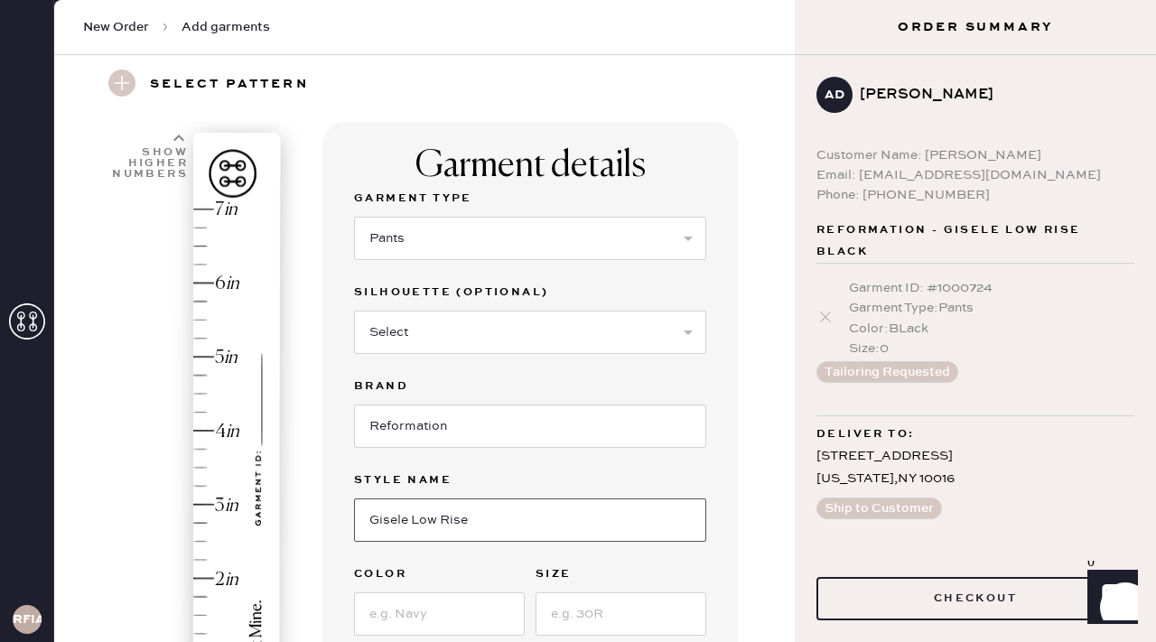
scroll to position [111, 0]
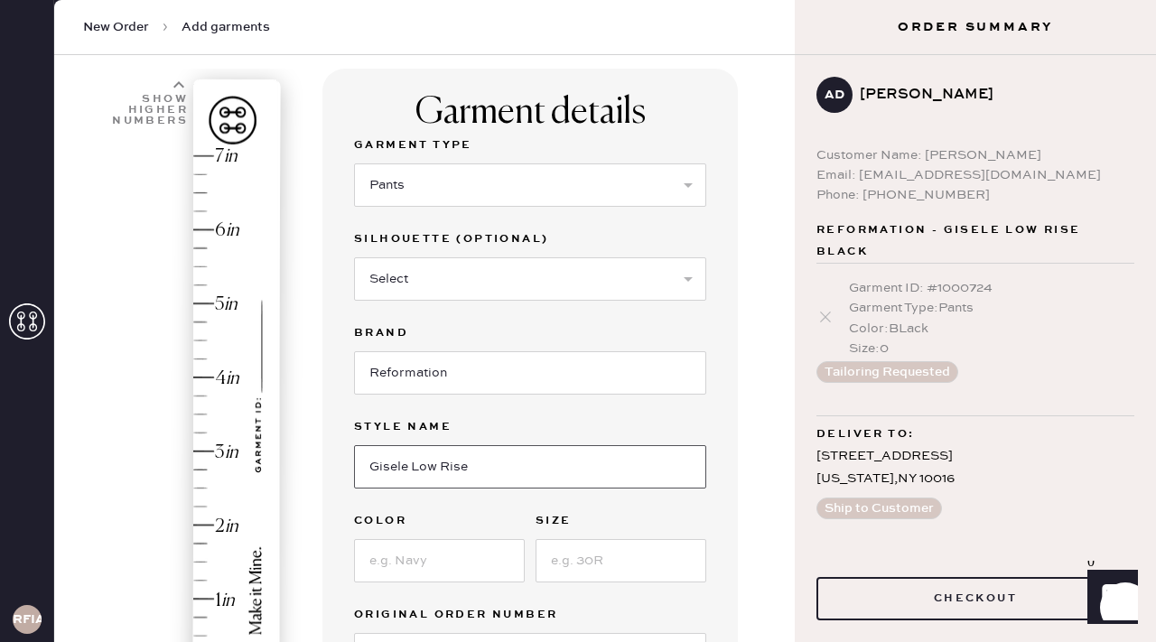
type input "Gisele Low Rise"
click at [433, 553] on input at bounding box center [439, 560] width 171 height 43
type input "Black herringbone"
click at [570, 567] on input at bounding box center [620, 560] width 171 height 43
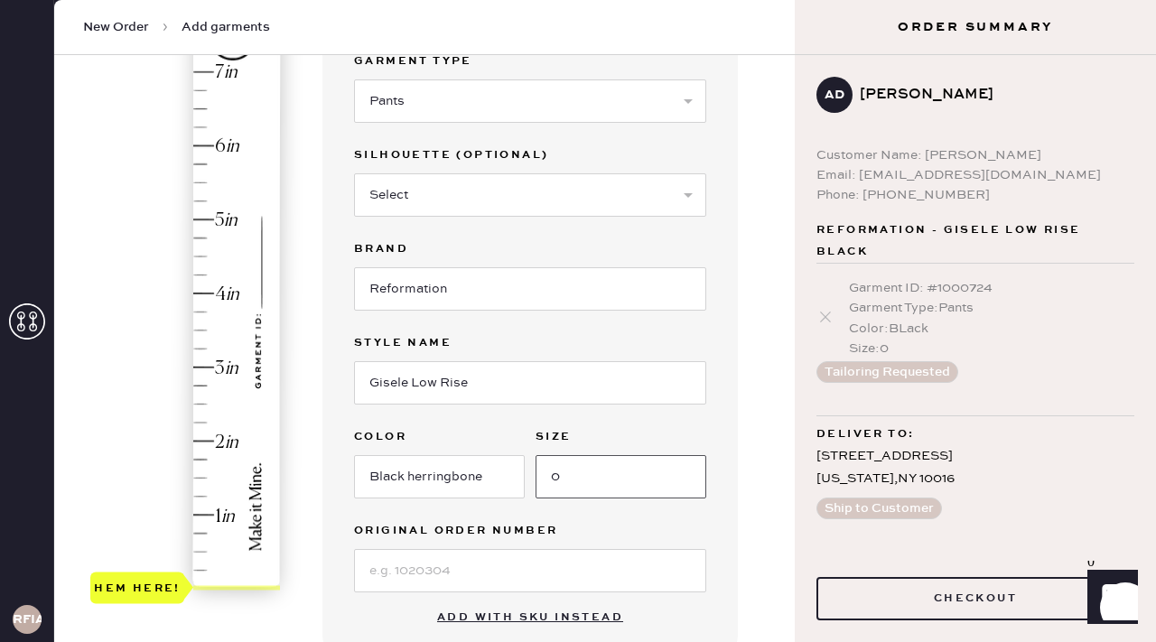
scroll to position [219, 0]
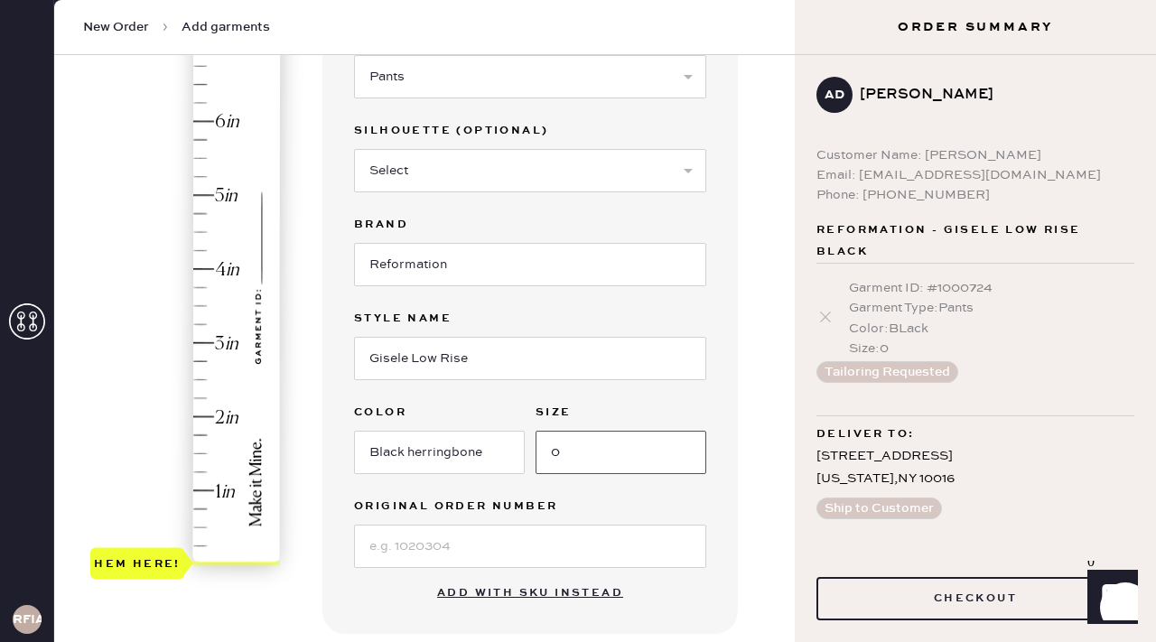
type input "0"
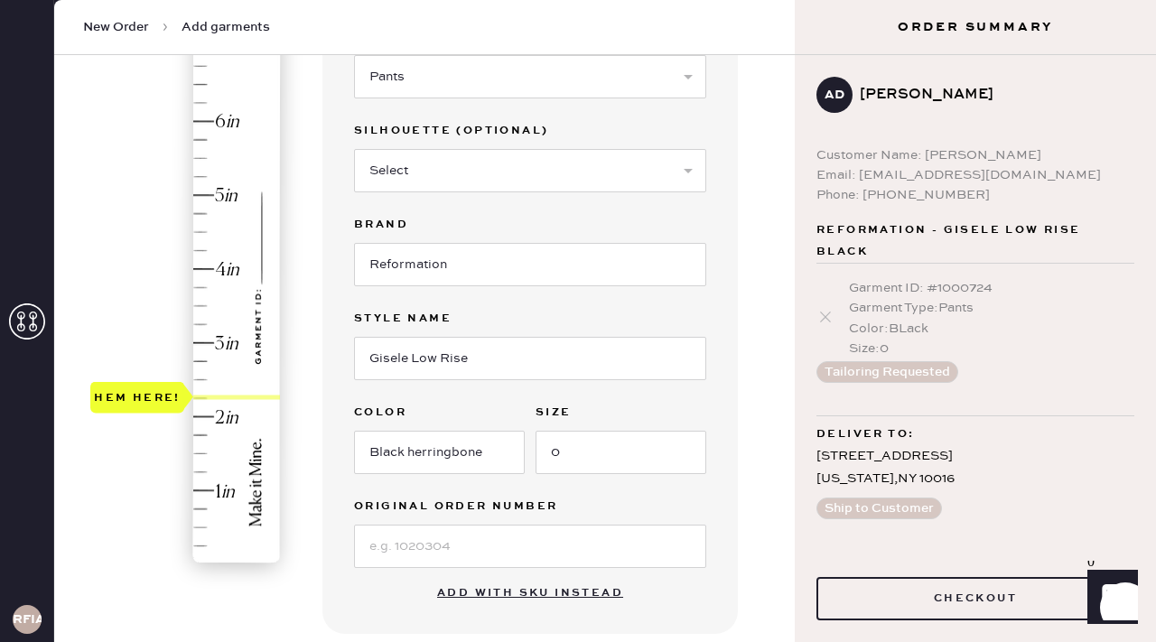
drag, startPoint x: 122, startPoint y: 557, endPoint x: 132, endPoint y: 404, distance: 153.8
click at [132, 404] on div "Hem here!" at bounding box center [137, 397] width 87 height 22
type input "2.5"
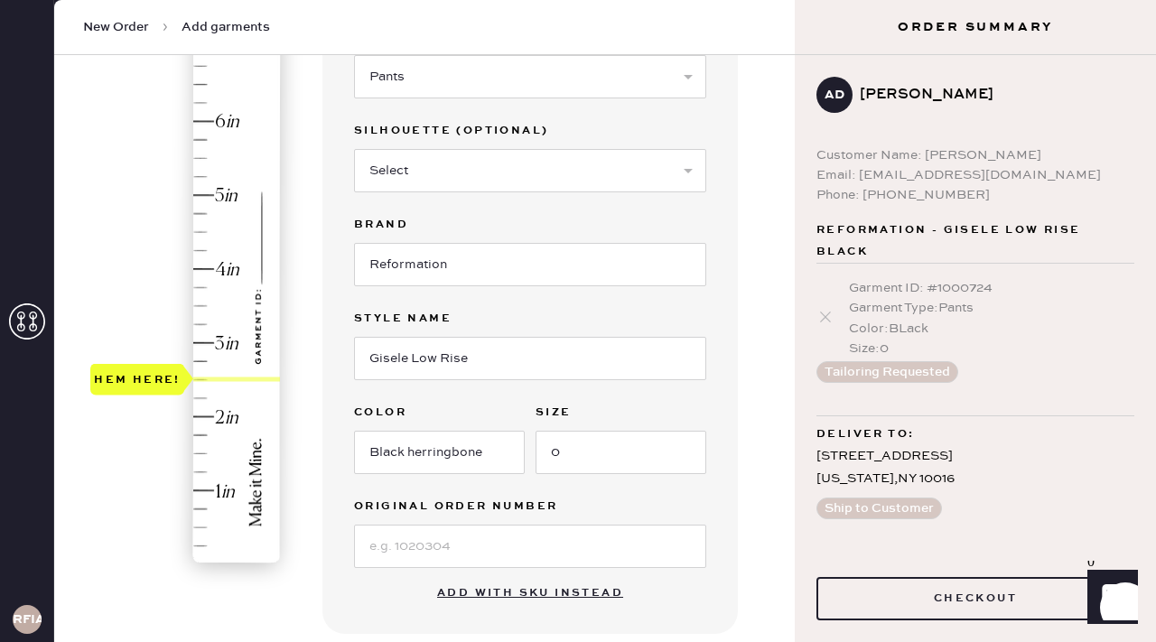
drag, startPoint x: 132, startPoint y: 404, endPoint x: 129, endPoint y: 389, distance: 14.7
click at [129, 389] on div "Hem here!" at bounding box center [137, 380] width 94 height 32
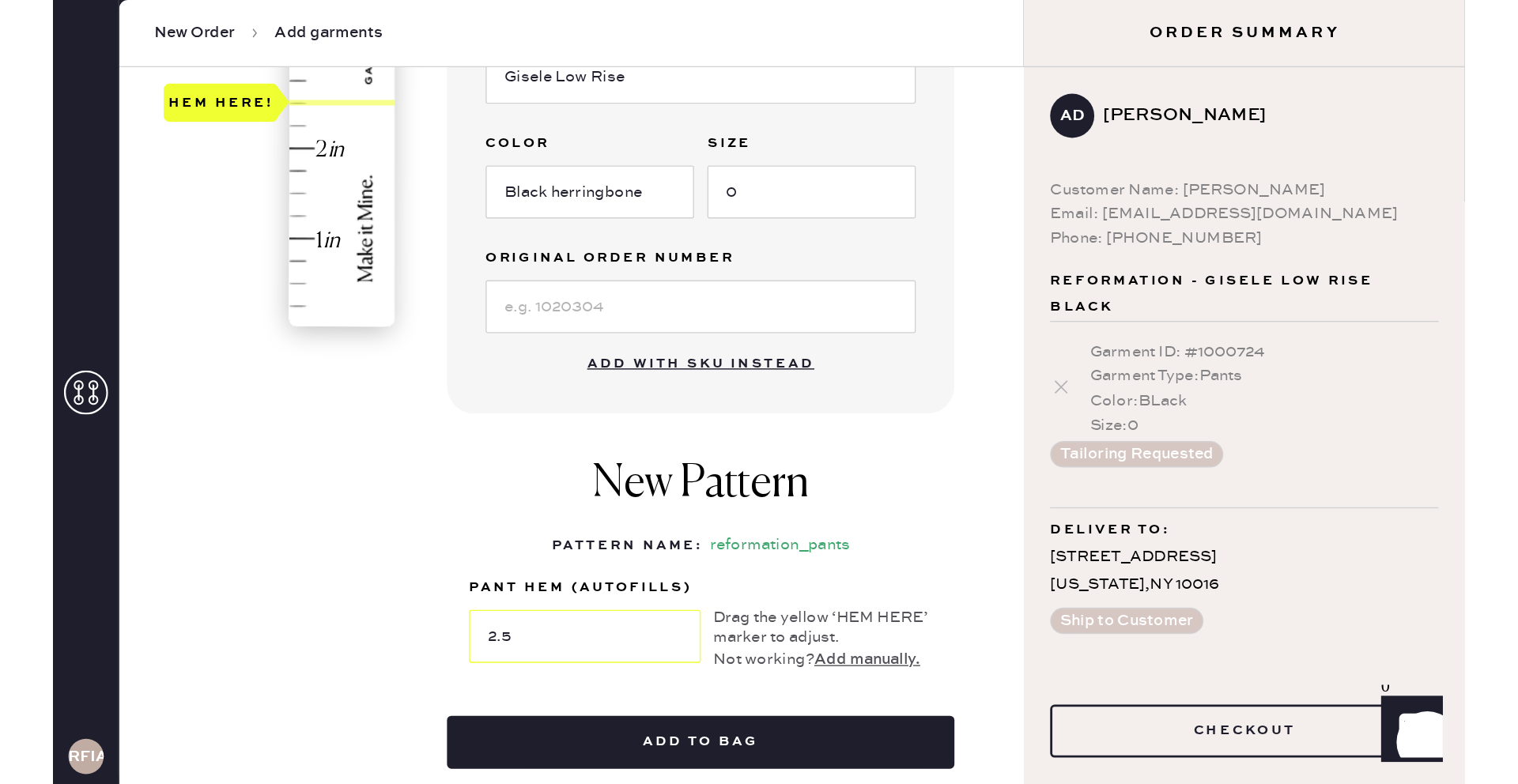
scroll to position [477, 0]
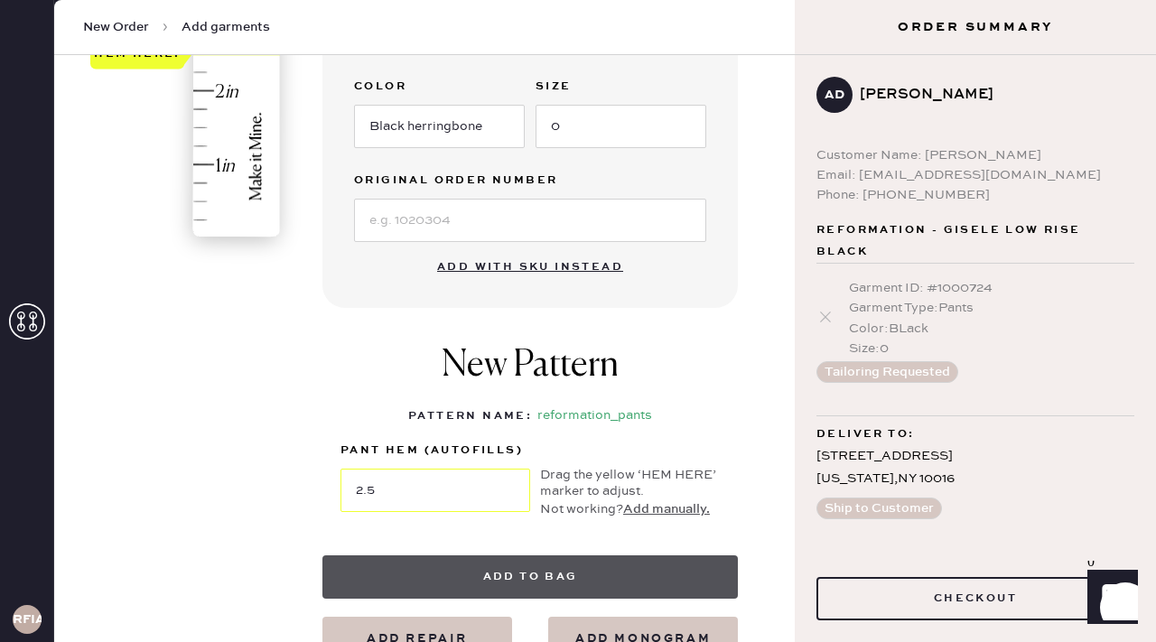
click at [469, 577] on button "Add to bag" at bounding box center [529, 576] width 415 height 43
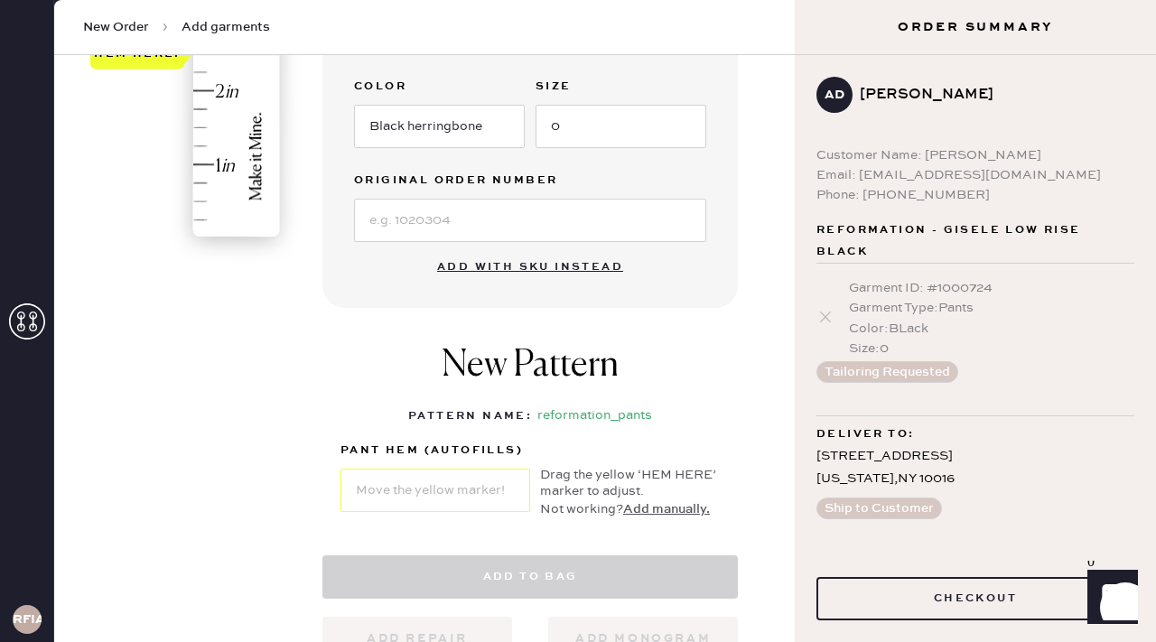
select select "4"
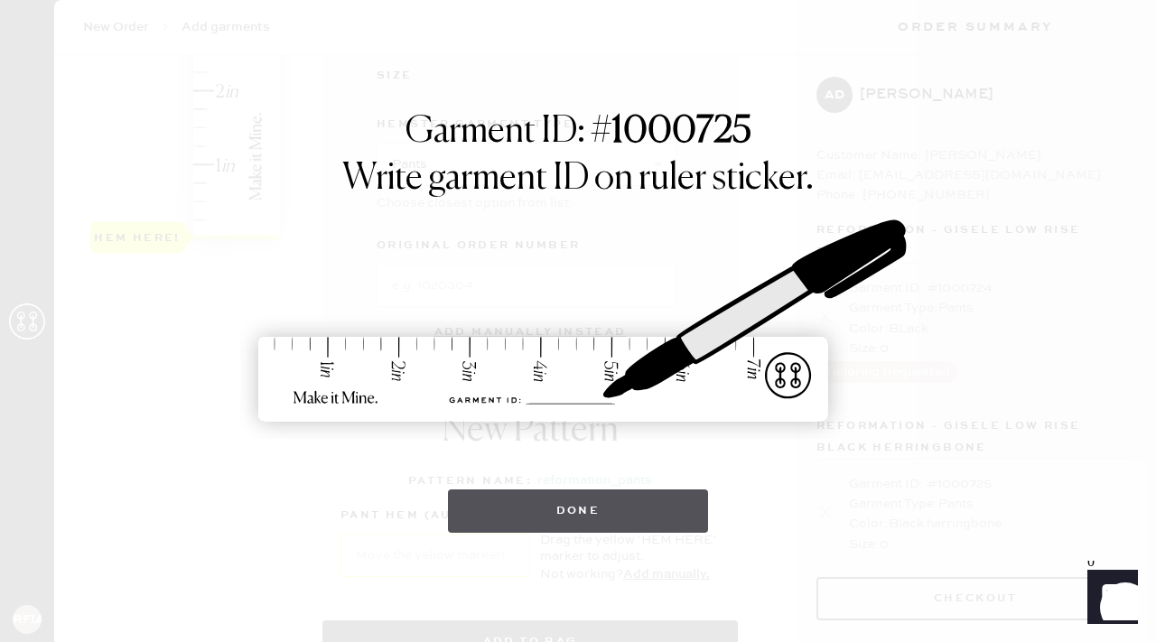
click at [645, 512] on button "Done" at bounding box center [578, 510] width 261 height 43
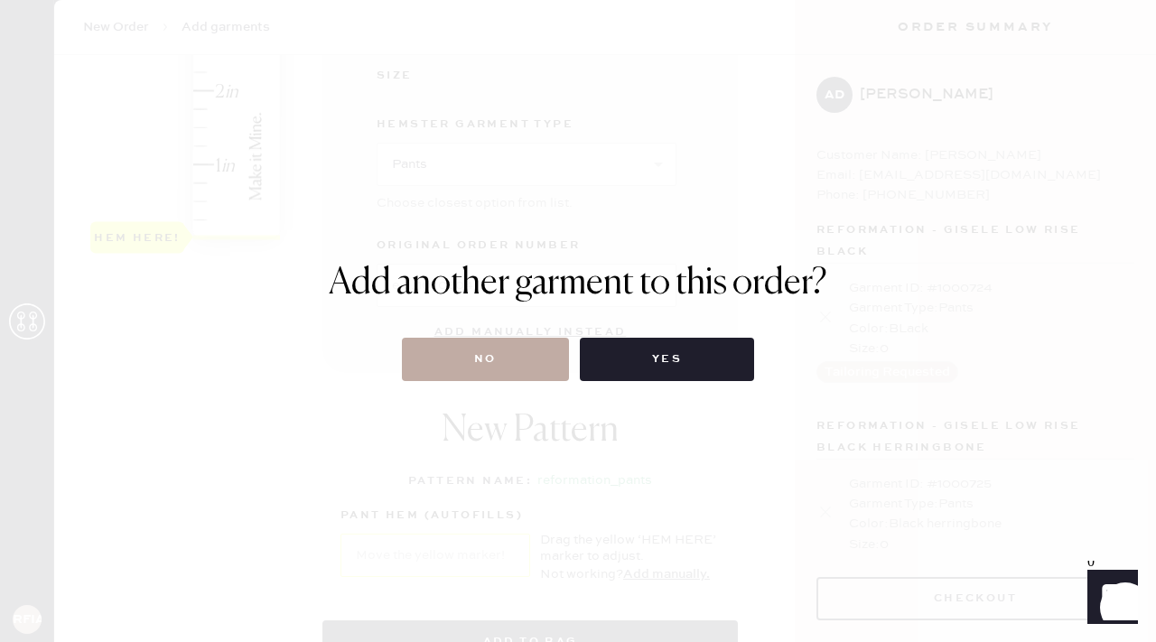
click at [479, 368] on button "No" at bounding box center [485, 359] width 167 height 43
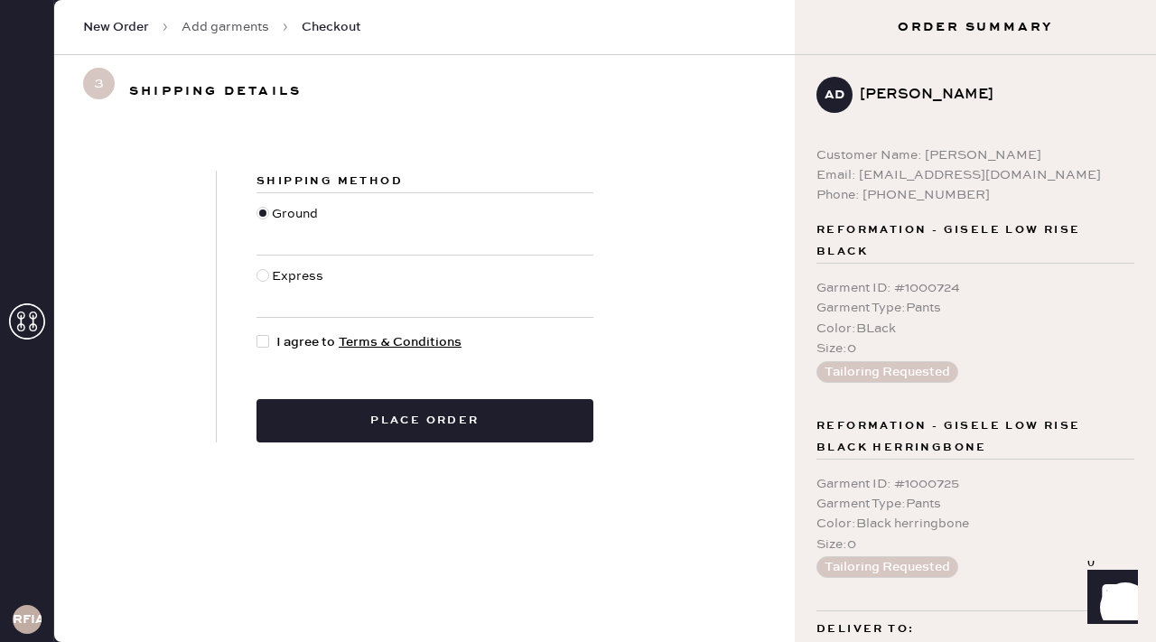
click at [256, 333] on div "Shipping Method Ground Express I agree to Terms & Conditions Place order" at bounding box center [425, 307] width 416 height 272
click at [265, 343] on div at bounding box center [262, 341] width 13 height 13
click at [257, 333] on input "I agree to Terms & Conditions" at bounding box center [256, 332] width 1 height 1
checkbox input "true"
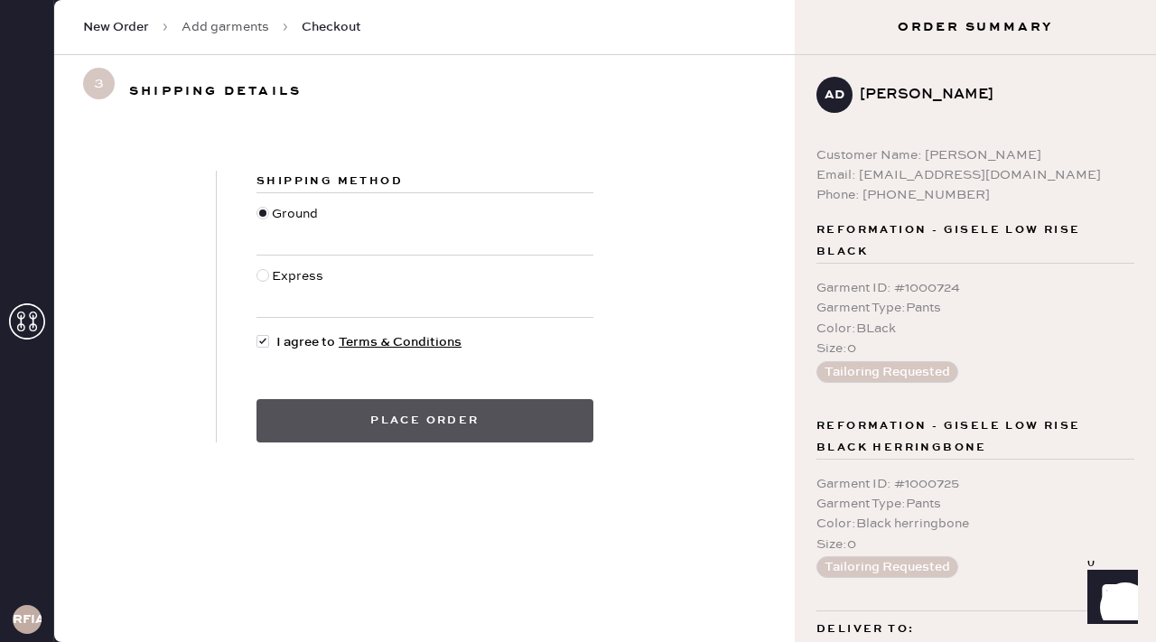
click at [372, 418] on button "Place order" at bounding box center [424, 420] width 337 height 43
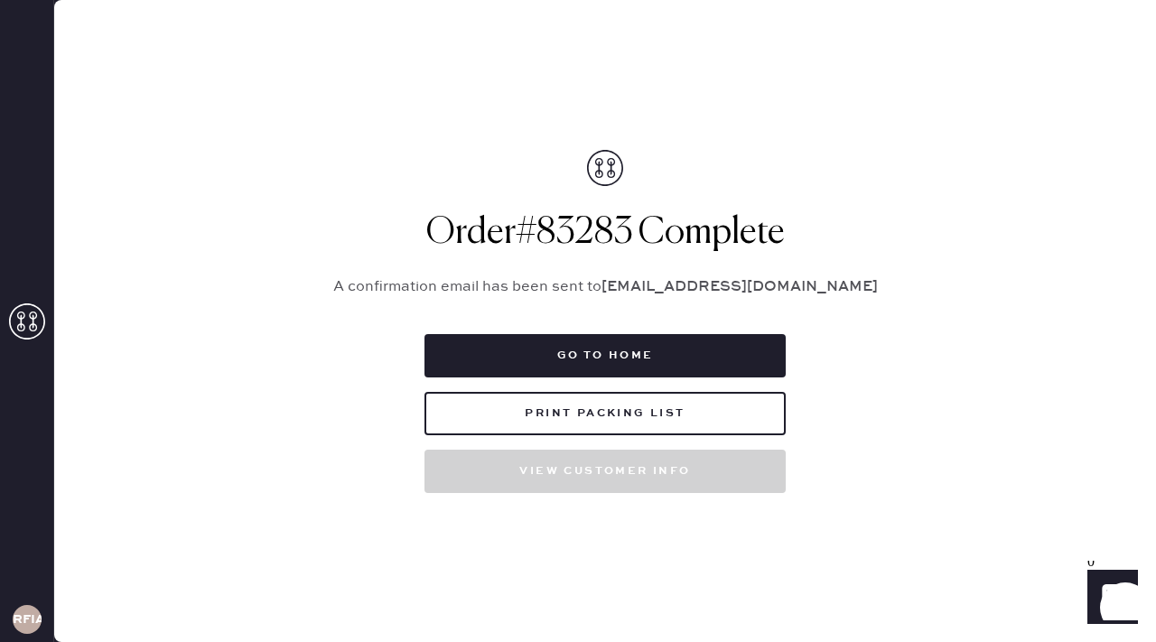
click at [585, 330] on div "Order # 83283 Complete A confirmation email has been sent to [EMAIL_ADDRESS][DO…" at bounding box center [605, 321] width 587 height 343
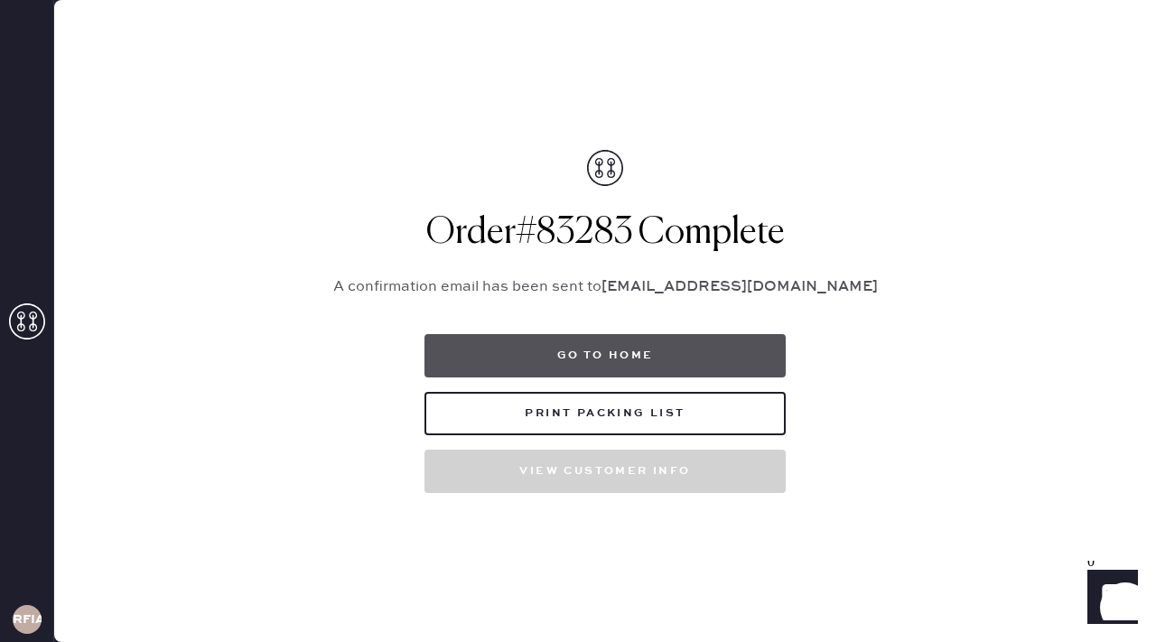
click at [590, 344] on button "Go to home" at bounding box center [604, 355] width 361 height 43
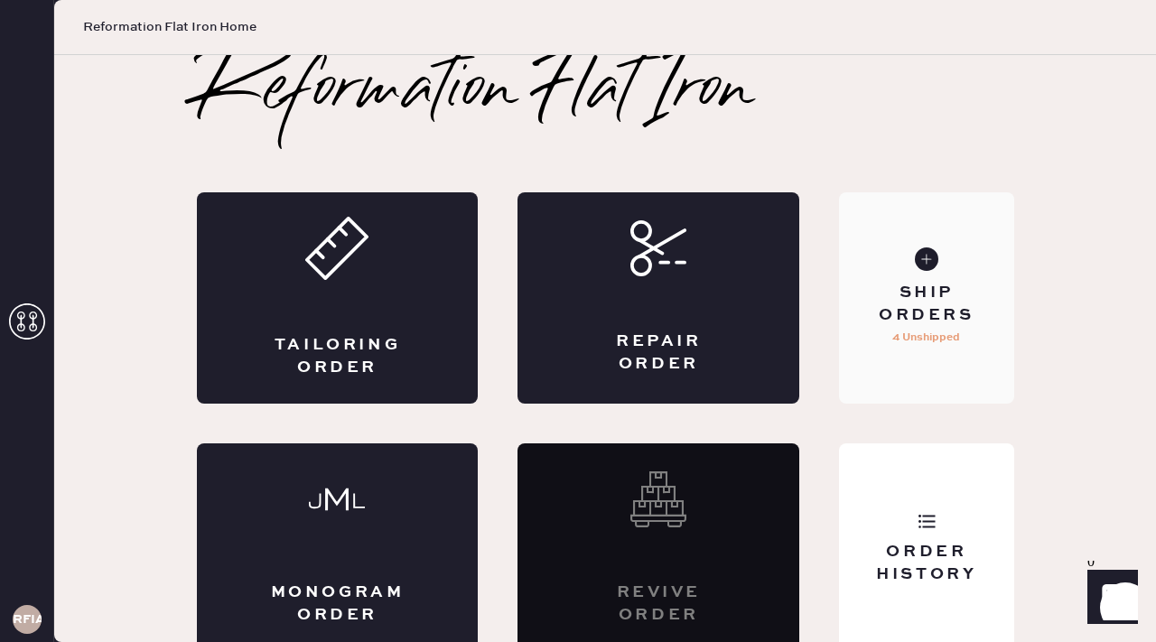
click at [952, 320] on div "Ship Orders" at bounding box center [925, 304] width 145 height 45
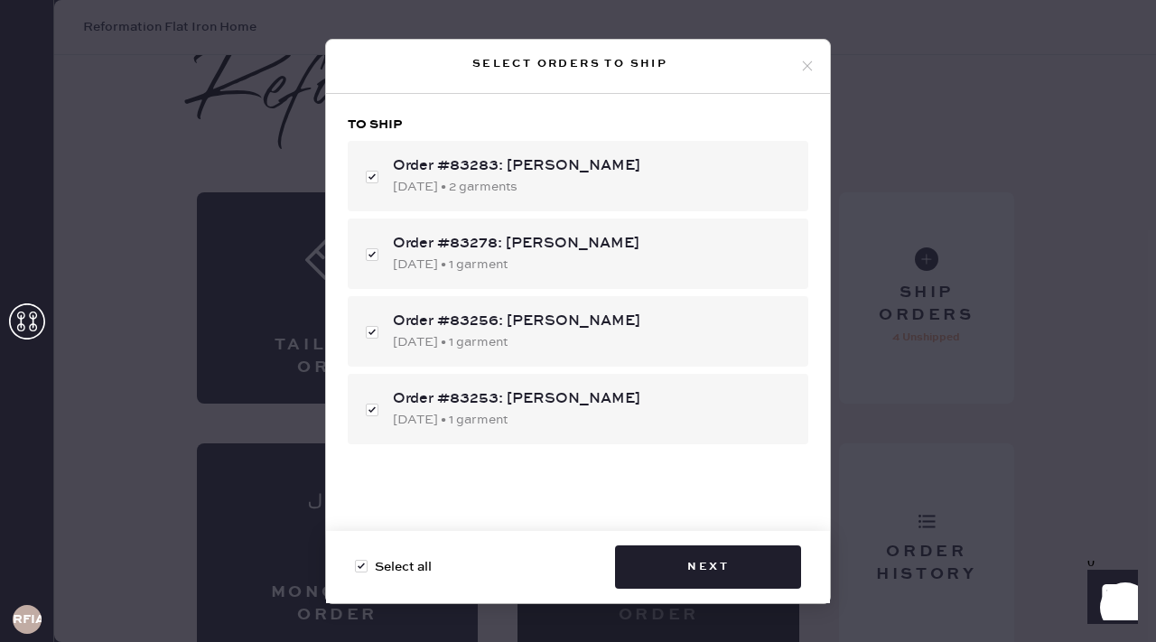
click at [906, 335] on div "Select orders to ship To ship Order #83283: [PERSON_NAME] [DATE] • 2 garments O…" at bounding box center [578, 321] width 1156 height 642
